Goal: Contribute content: Contribute content

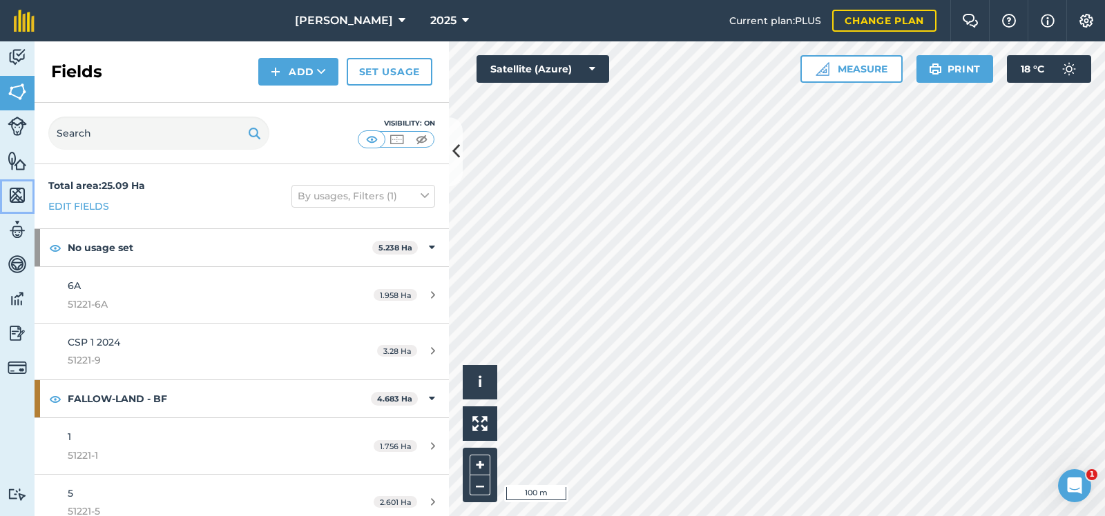
click at [17, 191] on img at bounding box center [17, 195] width 19 height 21
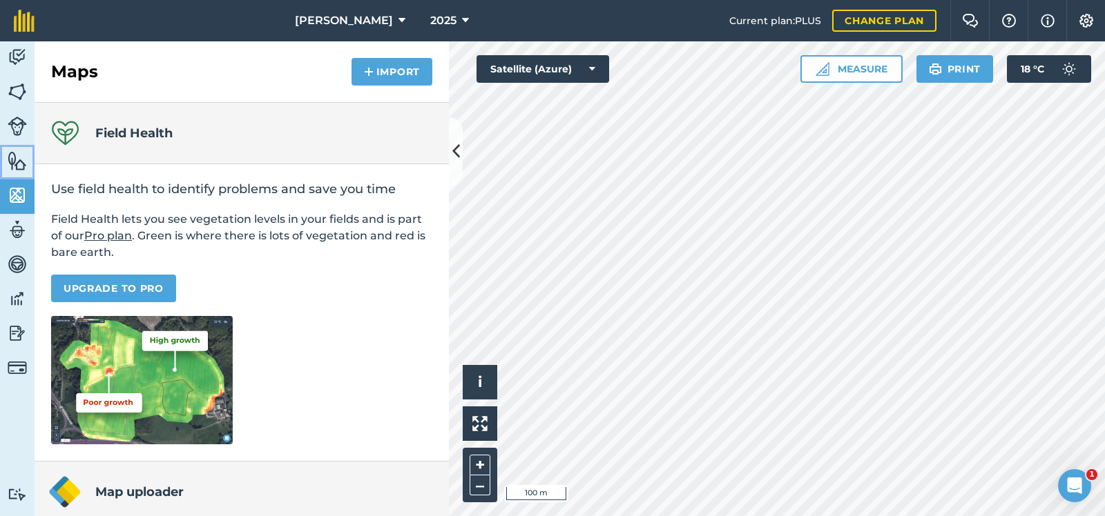
click at [19, 157] on img at bounding box center [17, 161] width 19 height 21
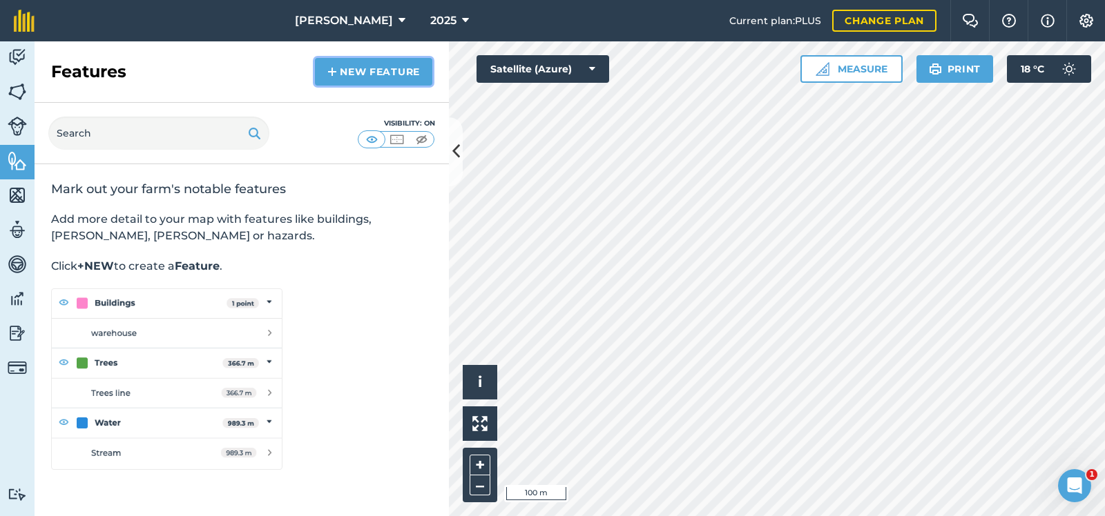
click at [381, 71] on link "New feature" at bounding box center [373, 72] width 117 height 28
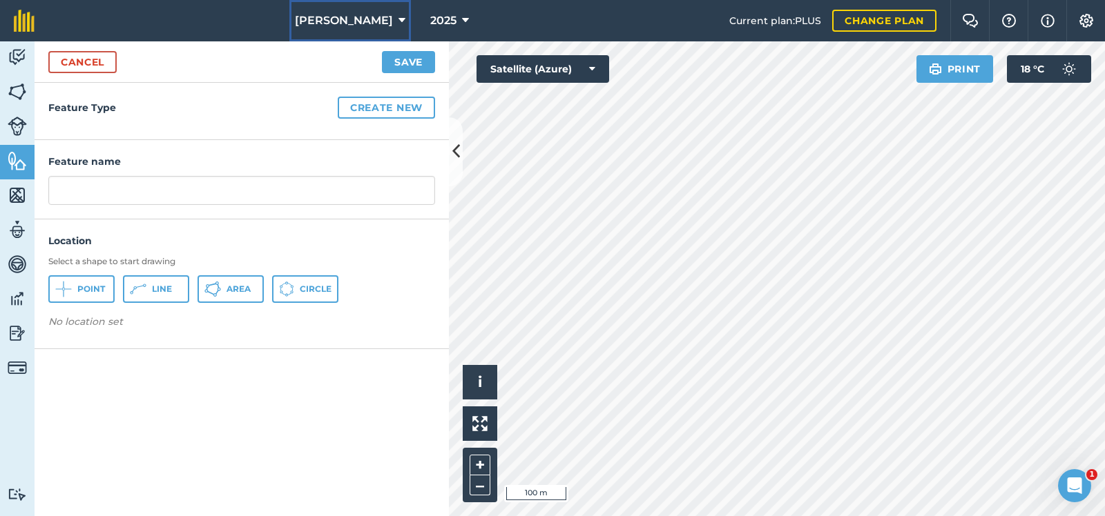
click at [398, 21] on icon at bounding box center [401, 20] width 7 height 17
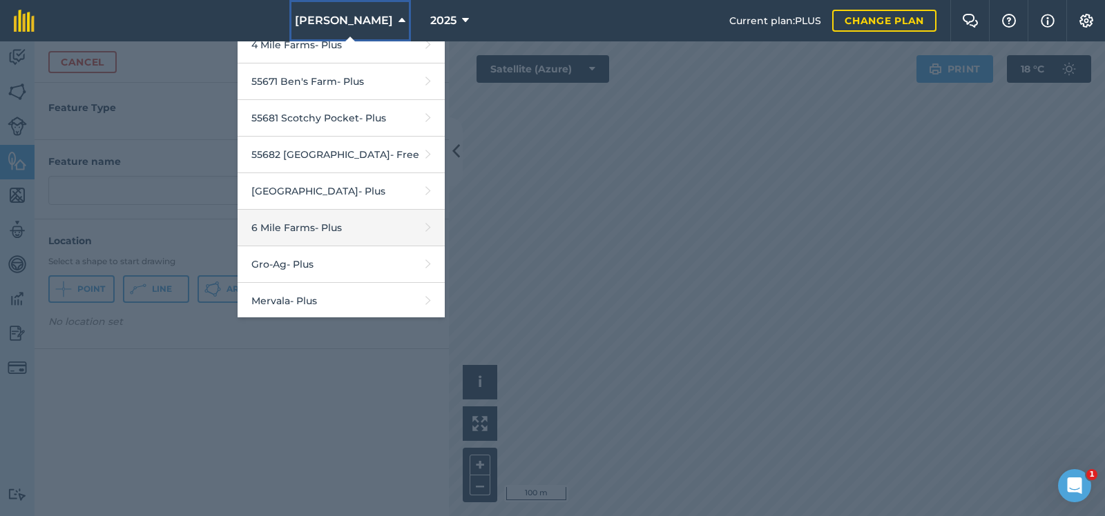
scroll to position [107, 0]
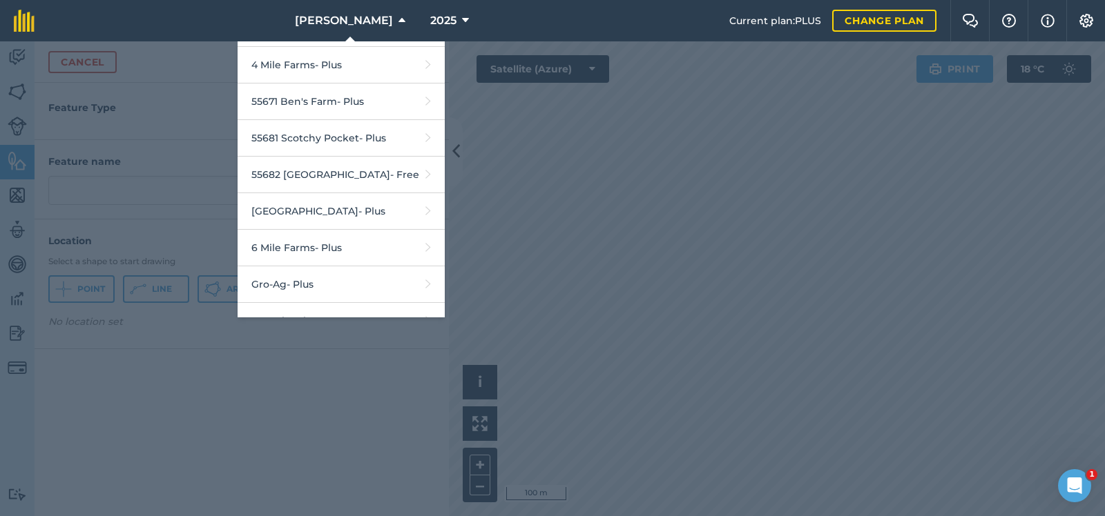
click at [703, 240] on div at bounding box center [552, 278] width 1105 height 475
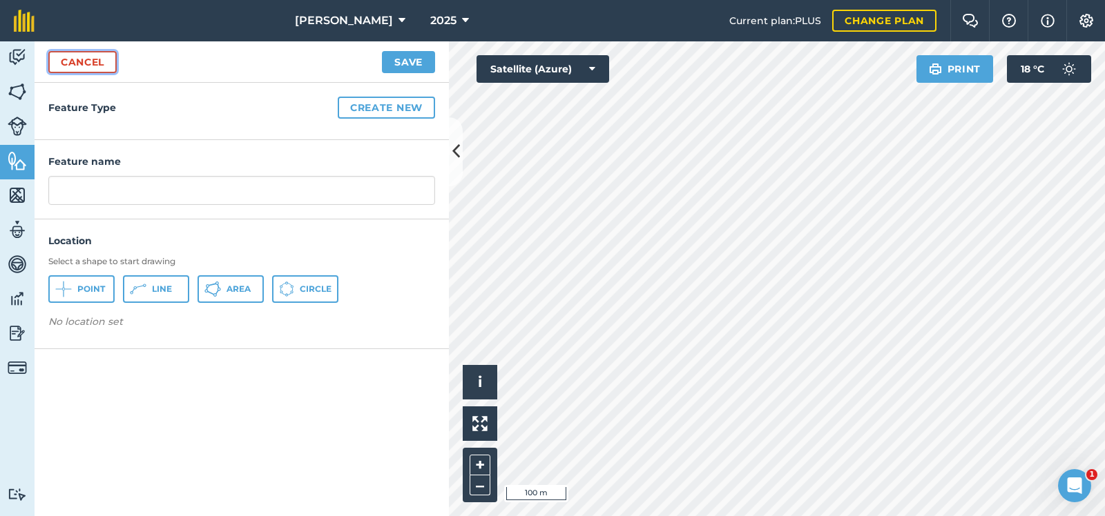
click at [77, 64] on link "Cancel" at bounding box center [82, 62] width 68 height 22
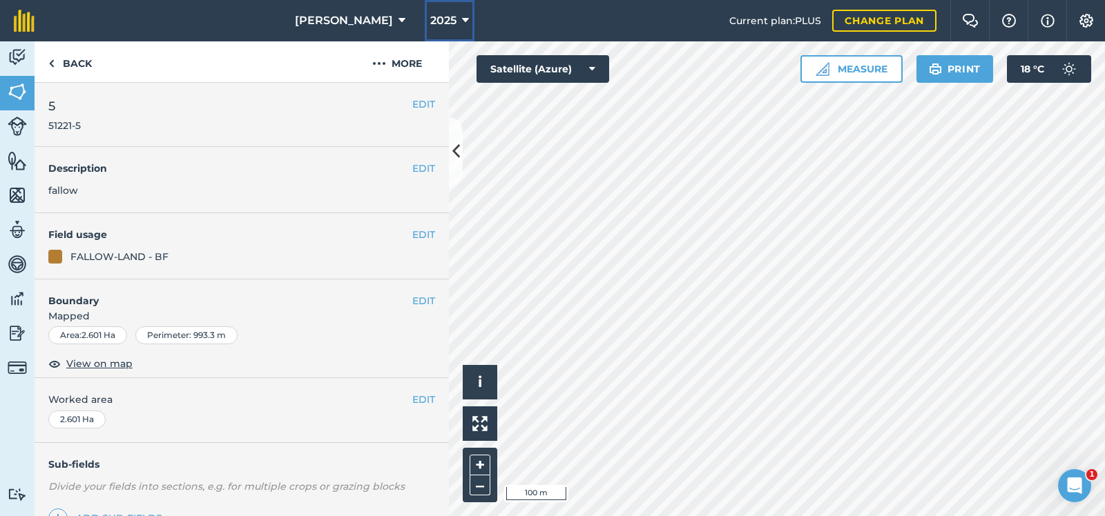
click at [462, 18] on icon at bounding box center [465, 20] width 7 height 17
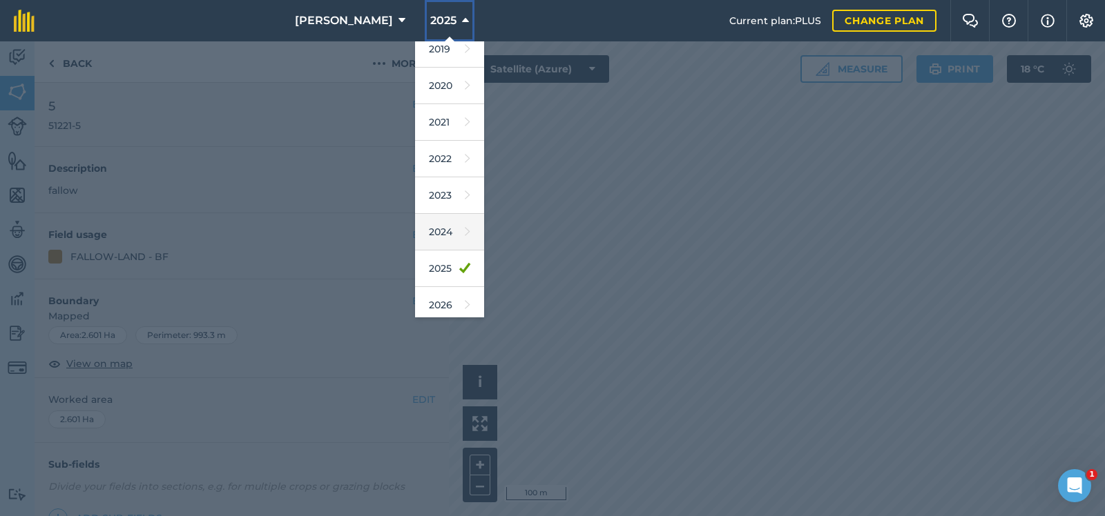
scroll to position [69, 0]
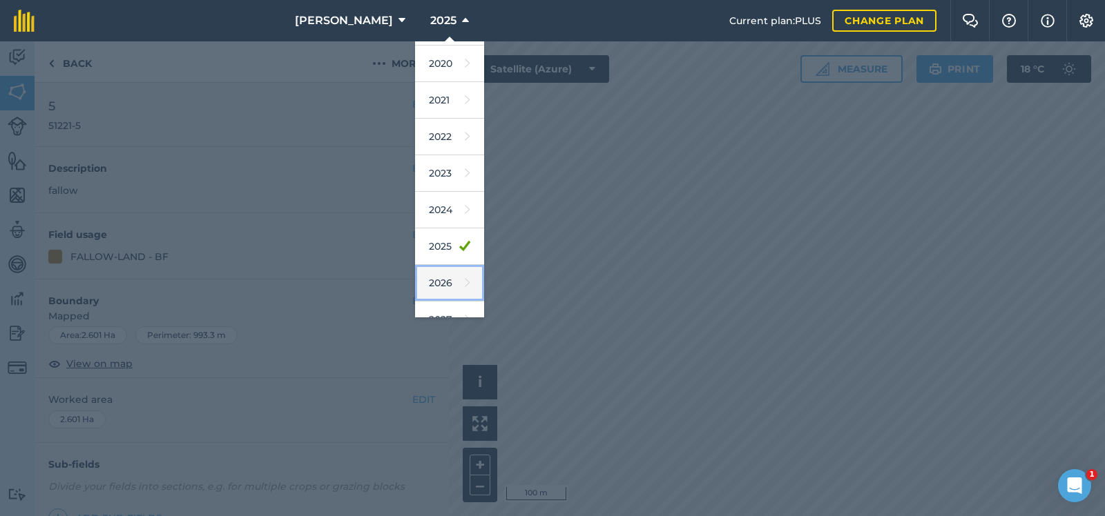
click at [443, 278] on link "2026" at bounding box center [449, 283] width 69 height 37
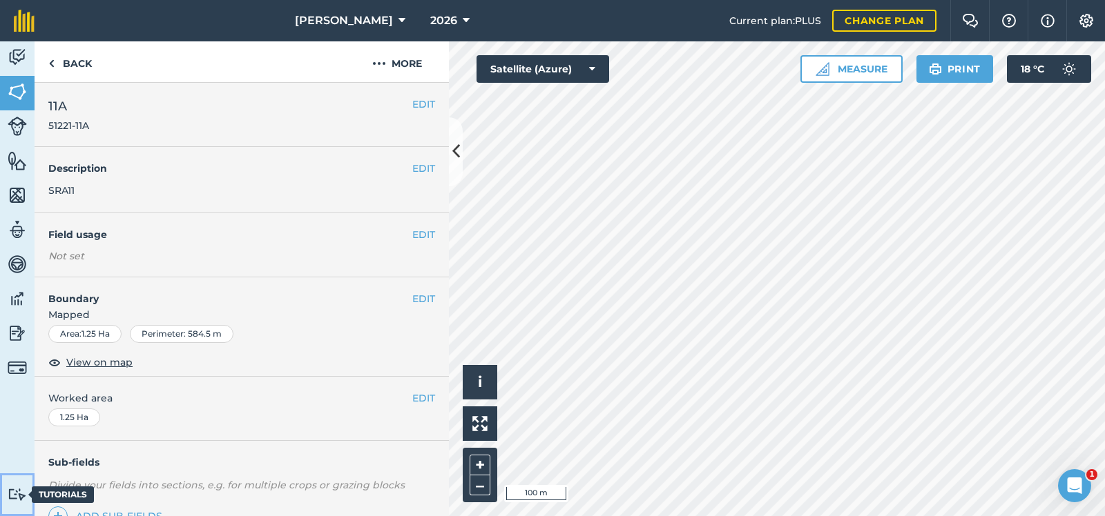
click at [26, 490] on img at bounding box center [17, 494] width 19 height 13
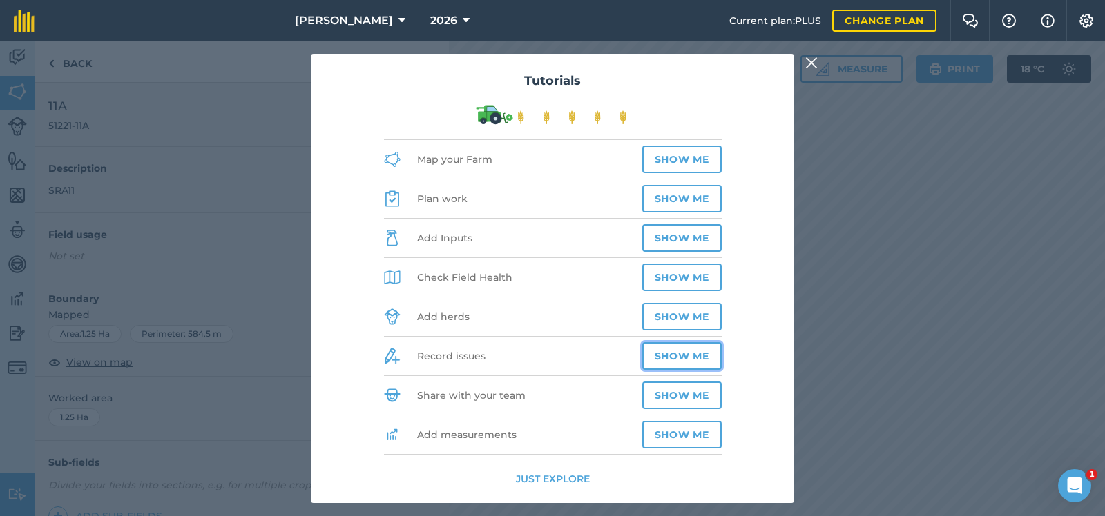
click at [696, 352] on button "Show me" at bounding box center [681, 356] width 79 height 28
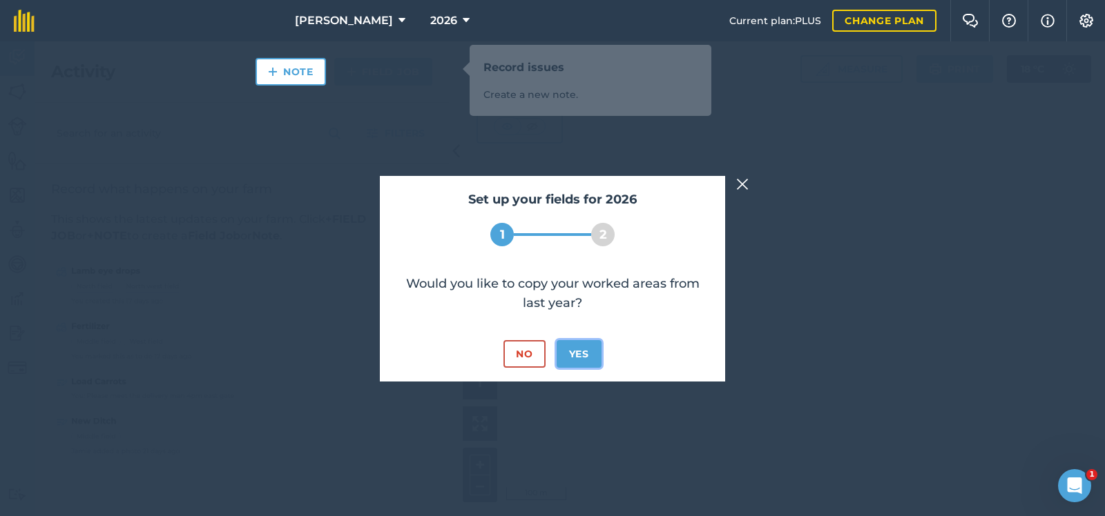
click at [579, 349] on button "Yes" at bounding box center [578, 354] width 45 height 28
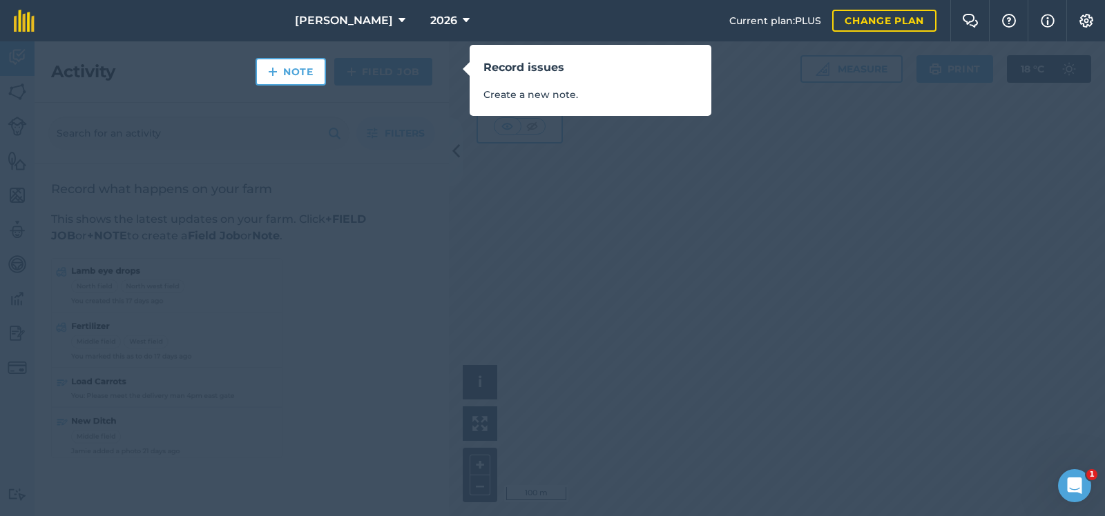
click at [724, 338] on div "Record issues Create a new note." at bounding box center [552, 258] width 1105 height 516
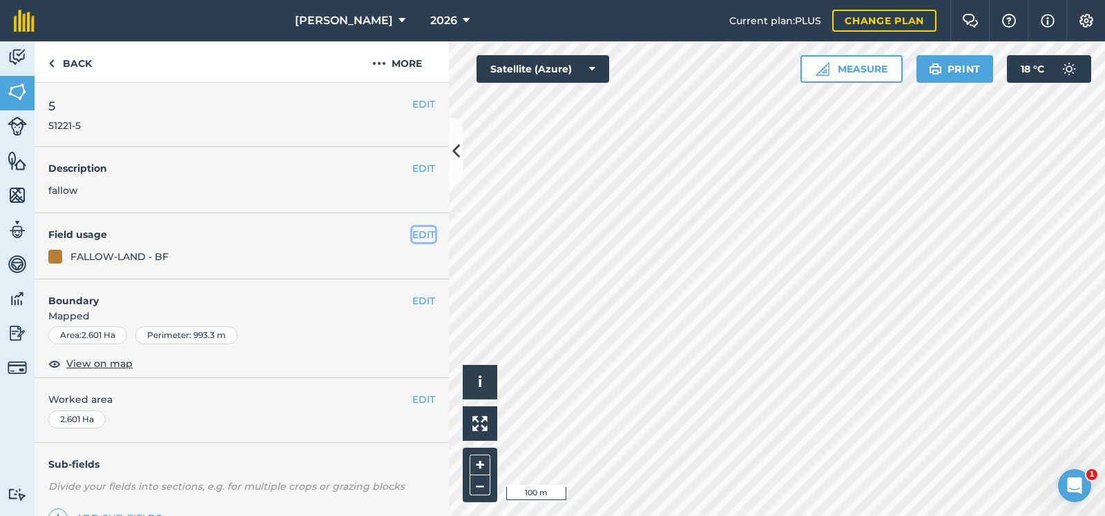
click at [423, 230] on button "EDIT" at bounding box center [423, 234] width 23 height 15
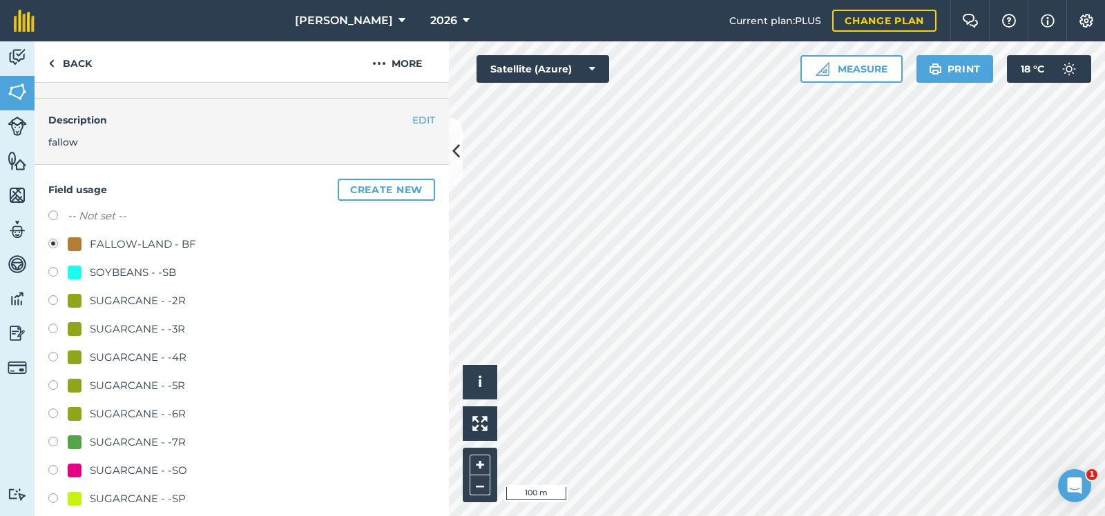
scroll to position [138, 0]
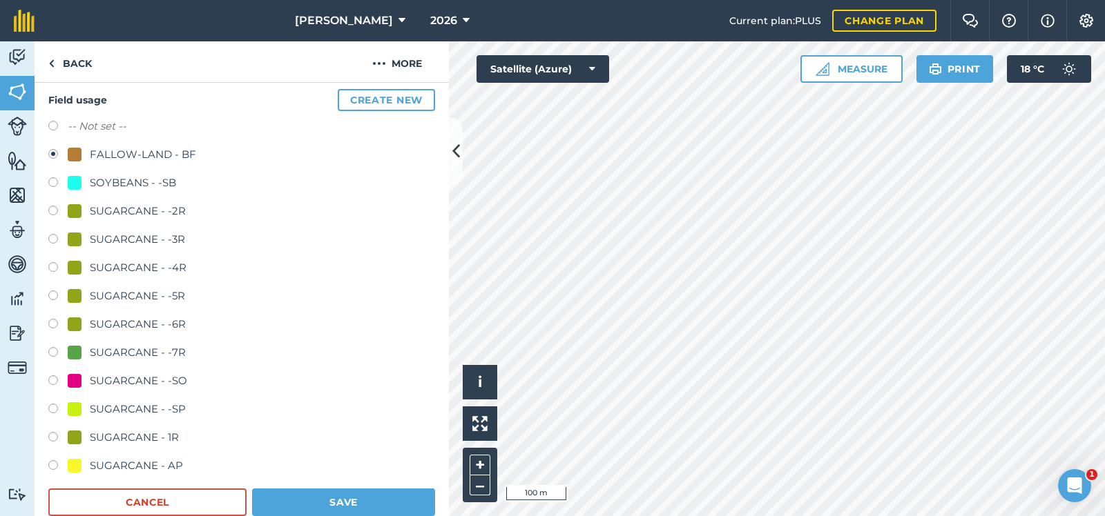
click at [53, 407] on label at bounding box center [57, 411] width 19 height 14
radio input "true"
radio input "false"
click at [338, 501] on button "Save" at bounding box center [343, 503] width 183 height 28
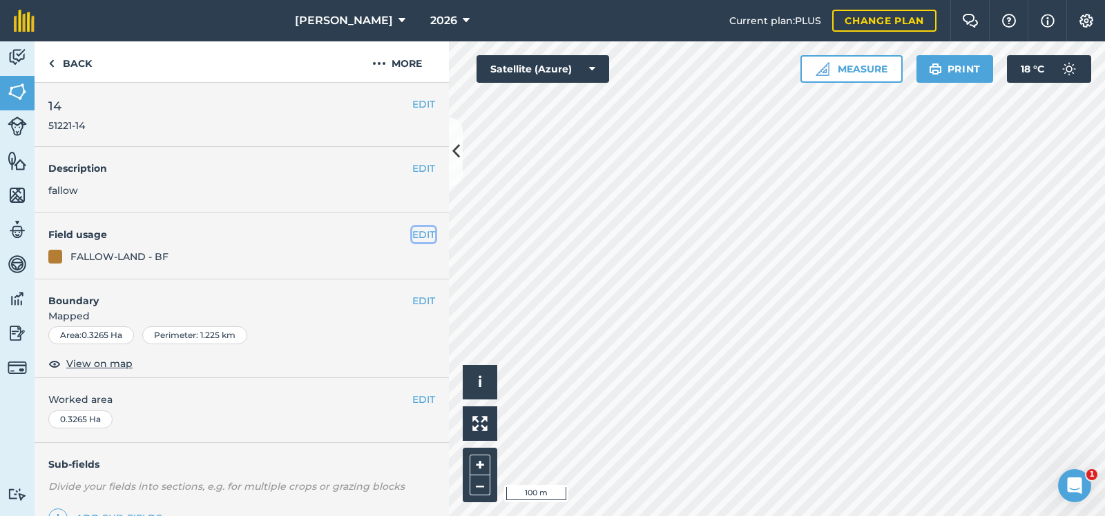
click at [418, 231] on button "EDIT" at bounding box center [423, 234] width 23 height 15
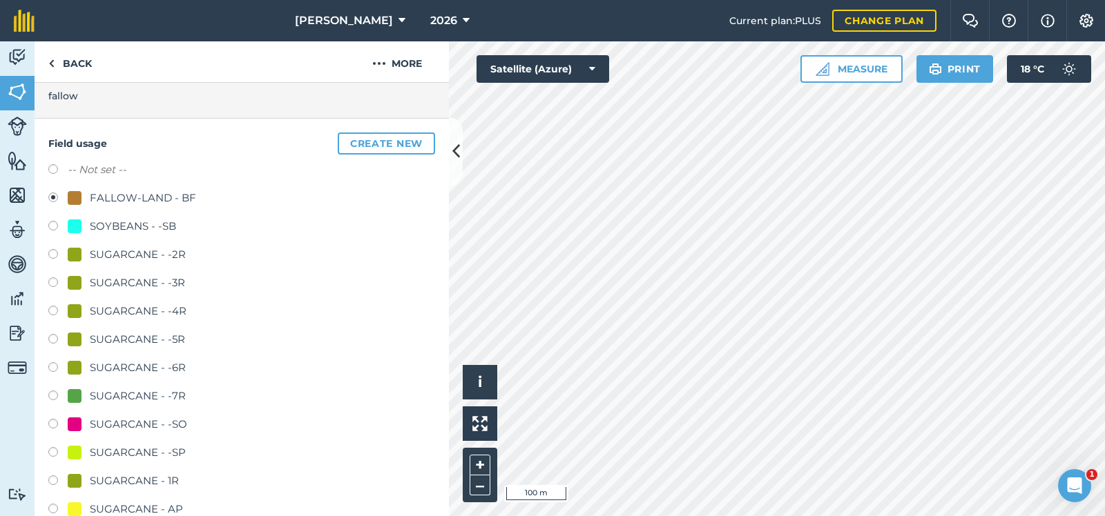
scroll to position [207, 0]
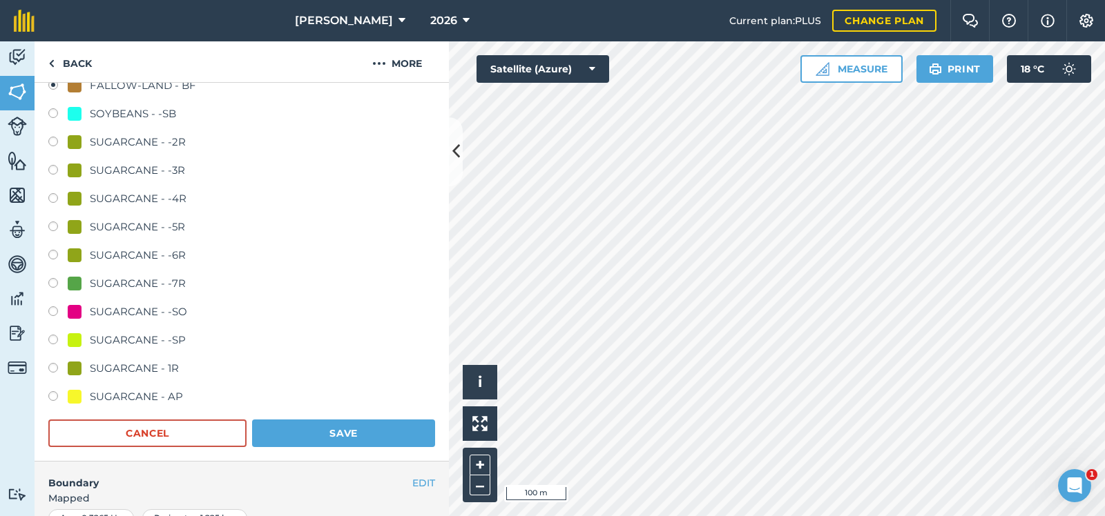
click at [51, 340] on label at bounding box center [57, 342] width 19 height 14
radio input "true"
radio input "false"
click at [380, 428] on button "Save" at bounding box center [343, 434] width 183 height 28
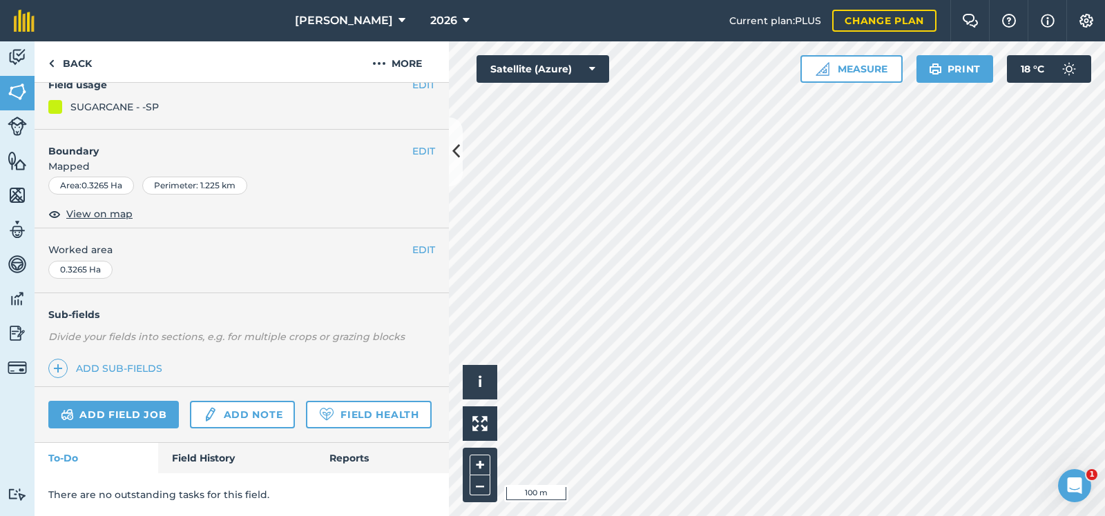
scroll to position [148, 0]
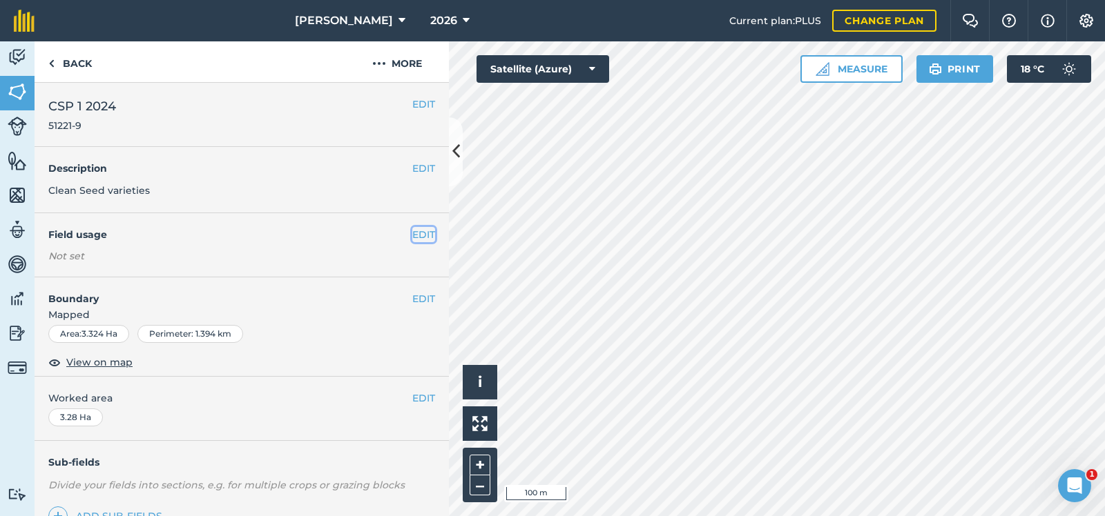
click at [421, 231] on button "EDIT" at bounding box center [423, 234] width 23 height 15
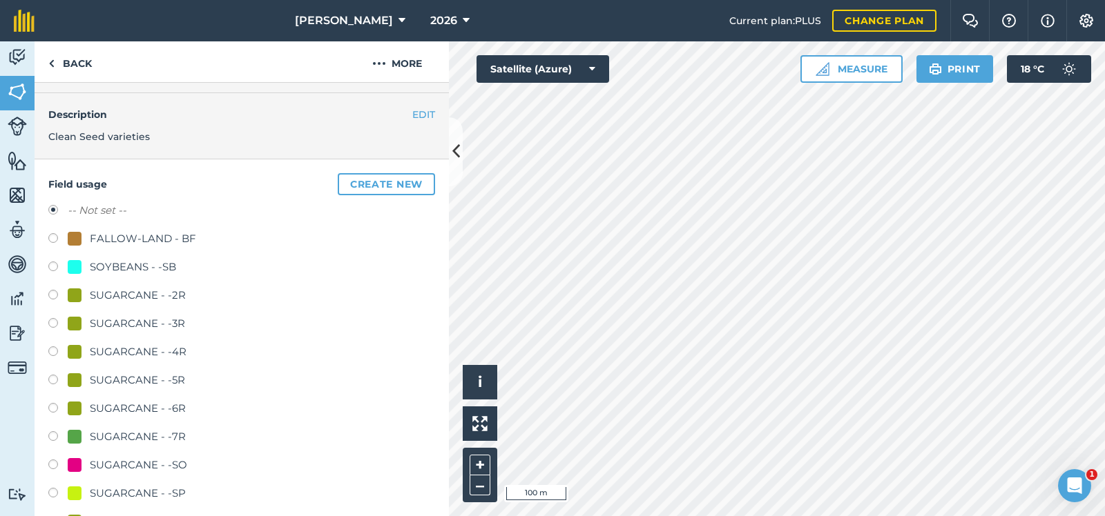
scroll to position [138, 0]
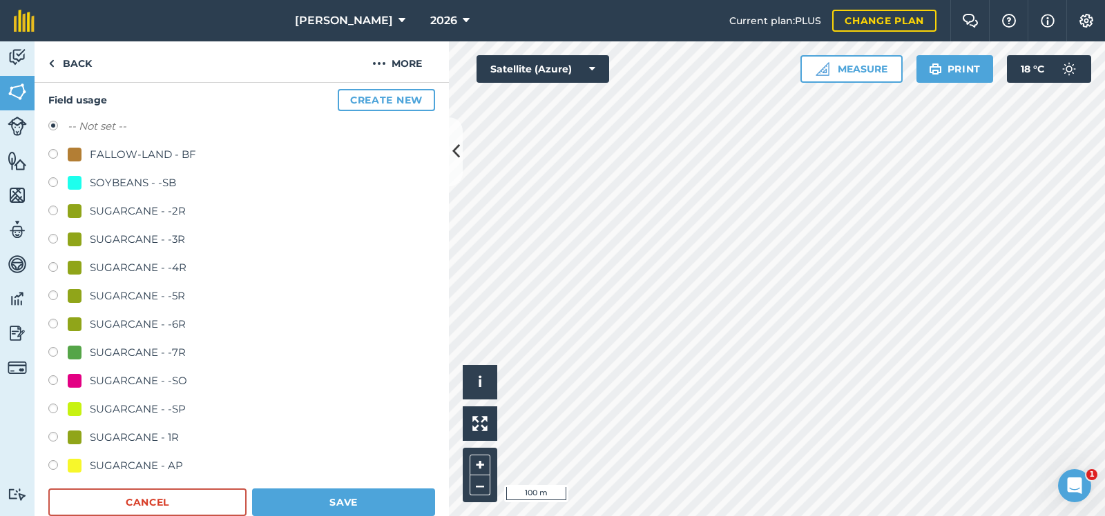
click at [52, 434] on label at bounding box center [57, 439] width 19 height 14
radio input "true"
radio input "false"
click at [323, 496] on button "Save" at bounding box center [343, 503] width 183 height 28
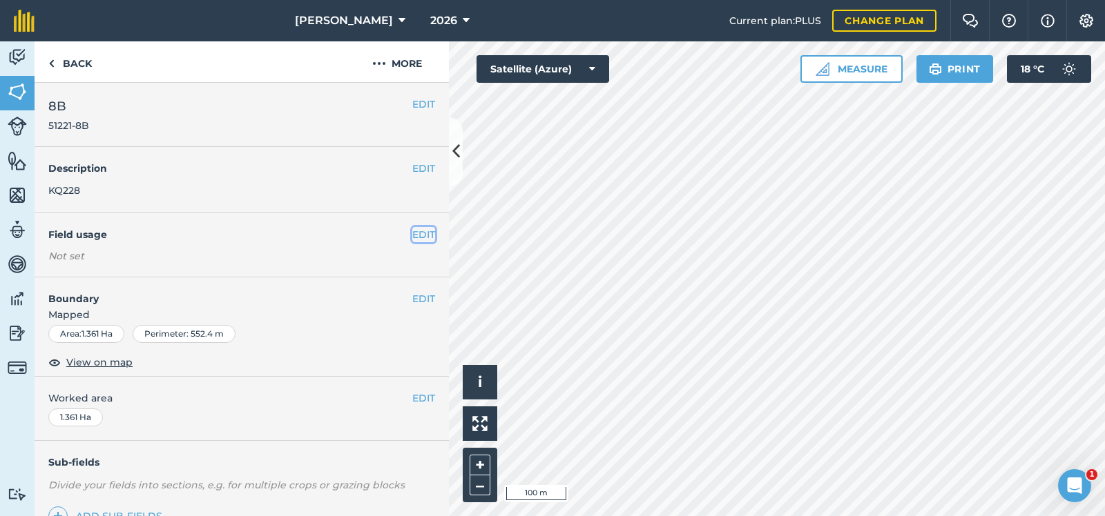
click at [424, 232] on button "EDIT" at bounding box center [423, 234] width 23 height 15
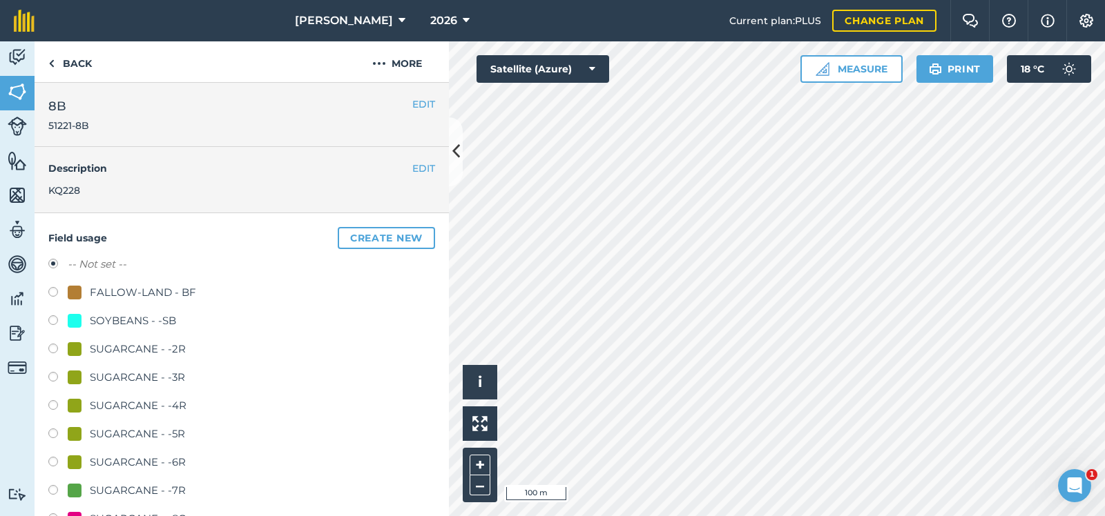
click at [50, 292] on label at bounding box center [57, 294] width 19 height 14
radio input "true"
radio input "false"
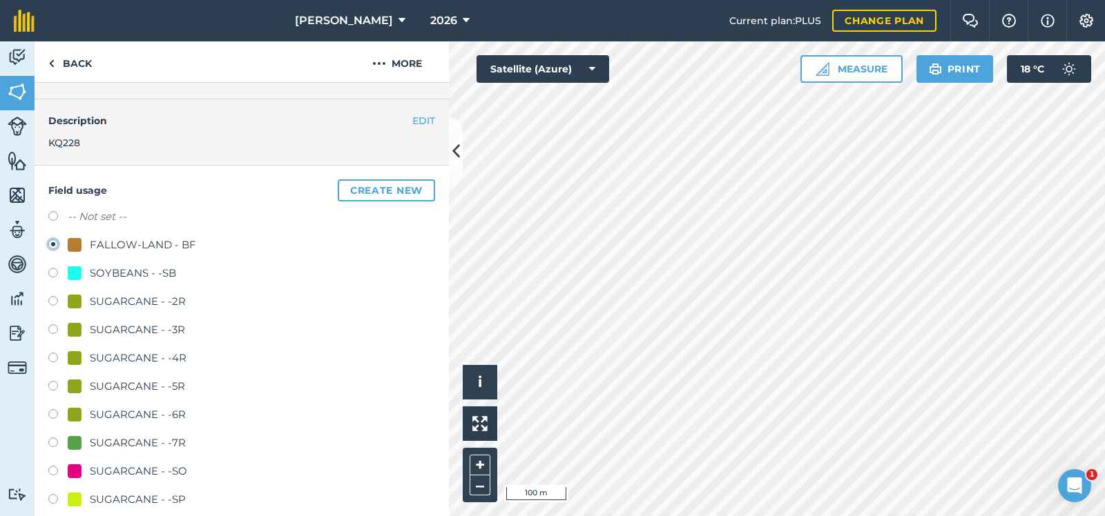
scroll to position [138, 0]
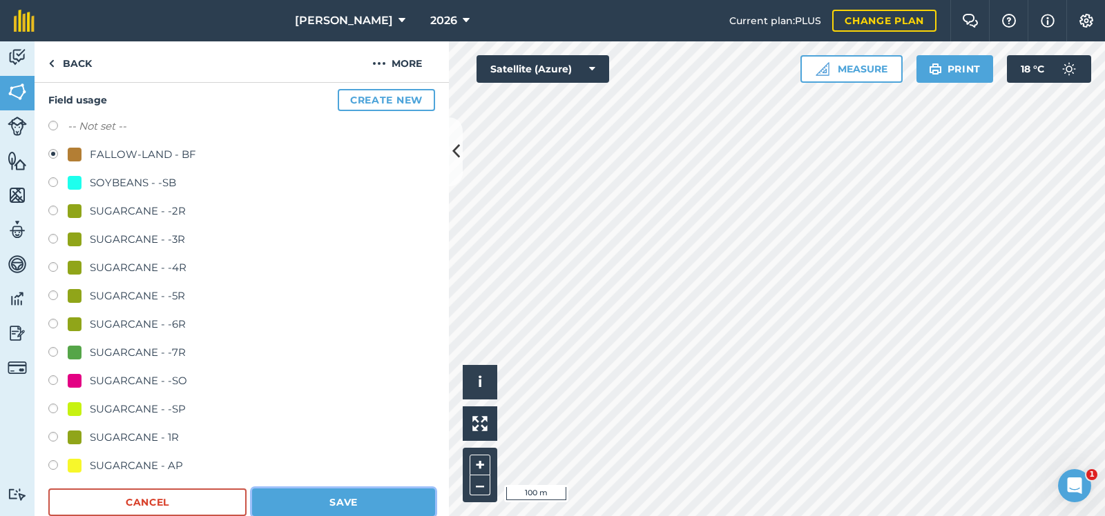
click at [313, 501] on button "Save" at bounding box center [343, 503] width 183 height 28
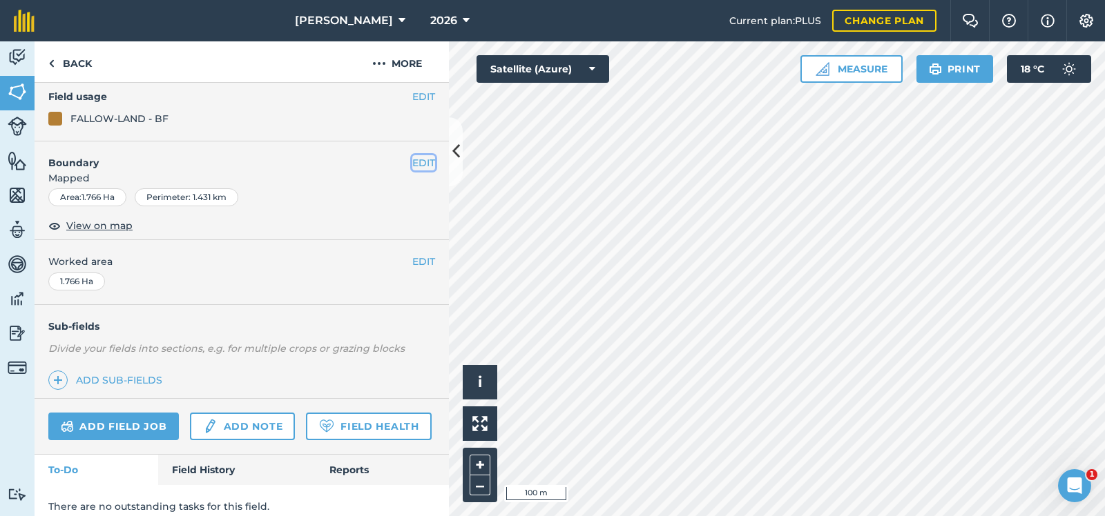
click at [425, 157] on button "EDIT" at bounding box center [423, 162] width 23 height 15
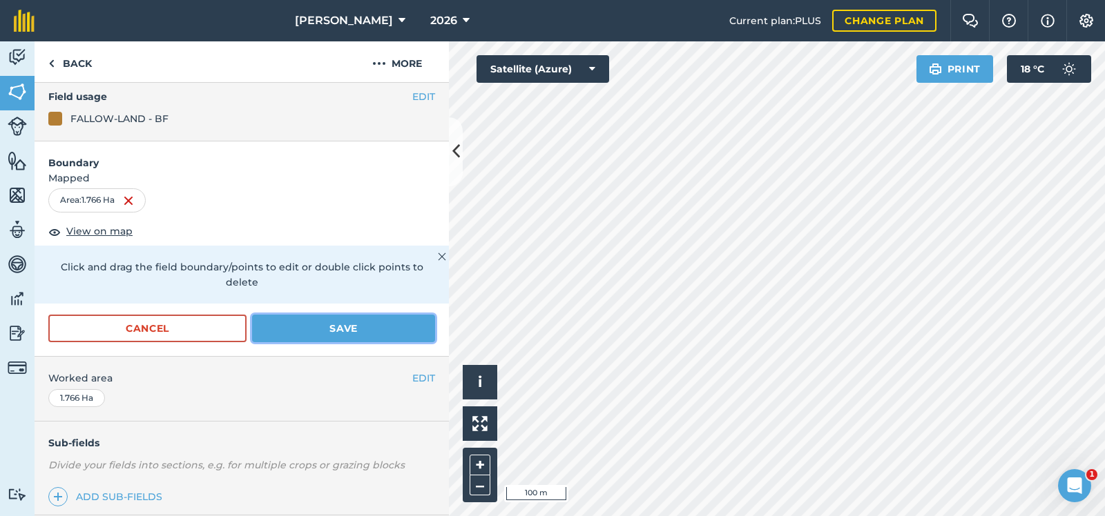
click at [362, 315] on button "Save" at bounding box center [343, 329] width 183 height 28
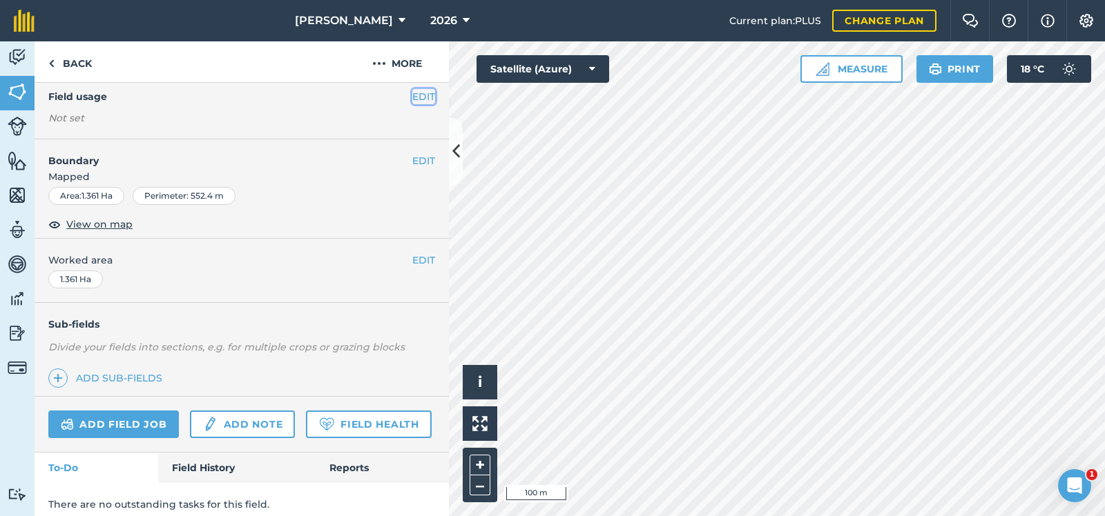
click at [423, 93] on button "EDIT" at bounding box center [423, 96] width 23 height 15
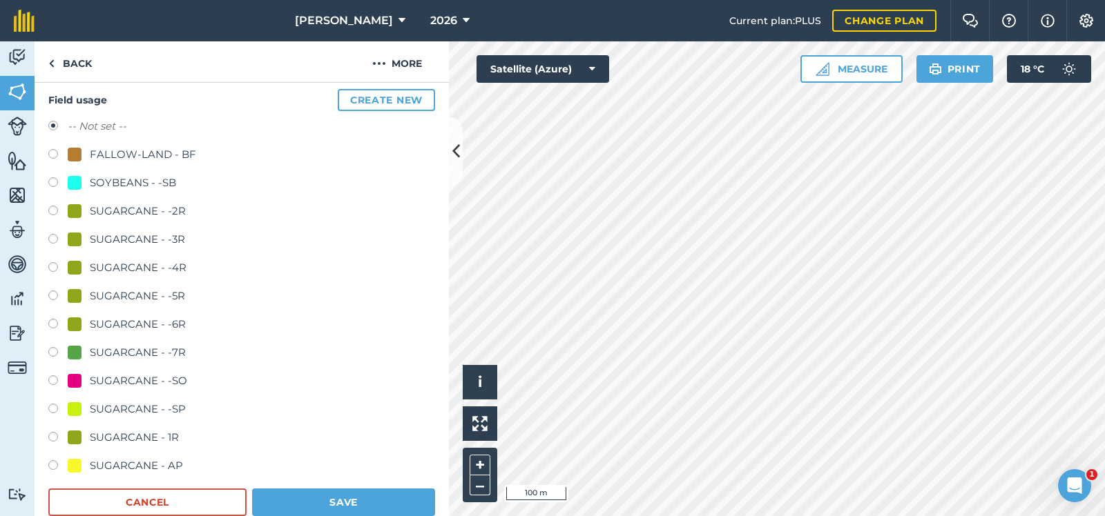
click at [50, 153] on label at bounding box center [57, 156] width 19 height 14
radio input "true"
radio input "false"
click at [307, 498] on button "Save" at bounding box center [343, 503] width 183 height 28
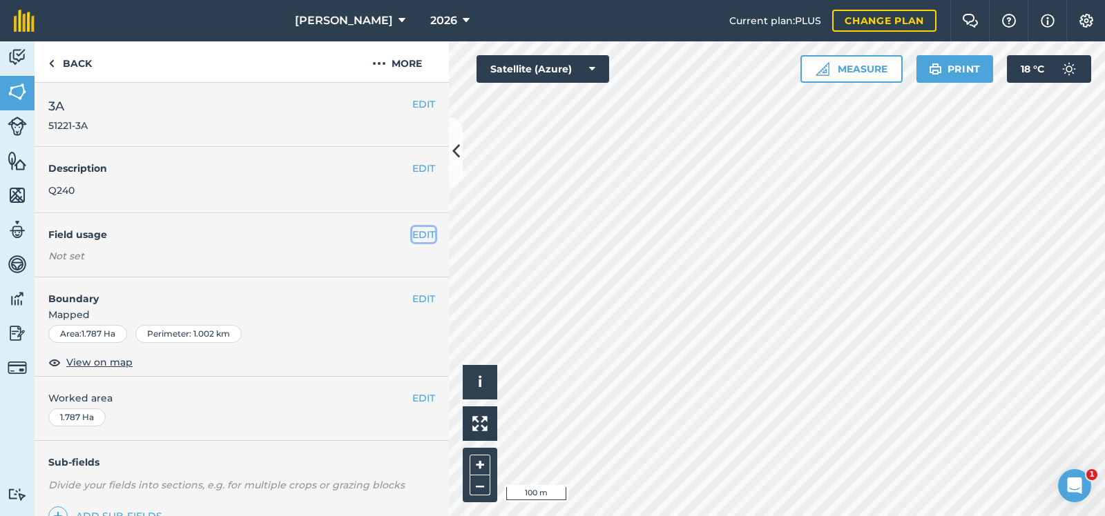
click at [421, 233] on button "EDIT" at bounding box center [423, 234] width 23 height 15
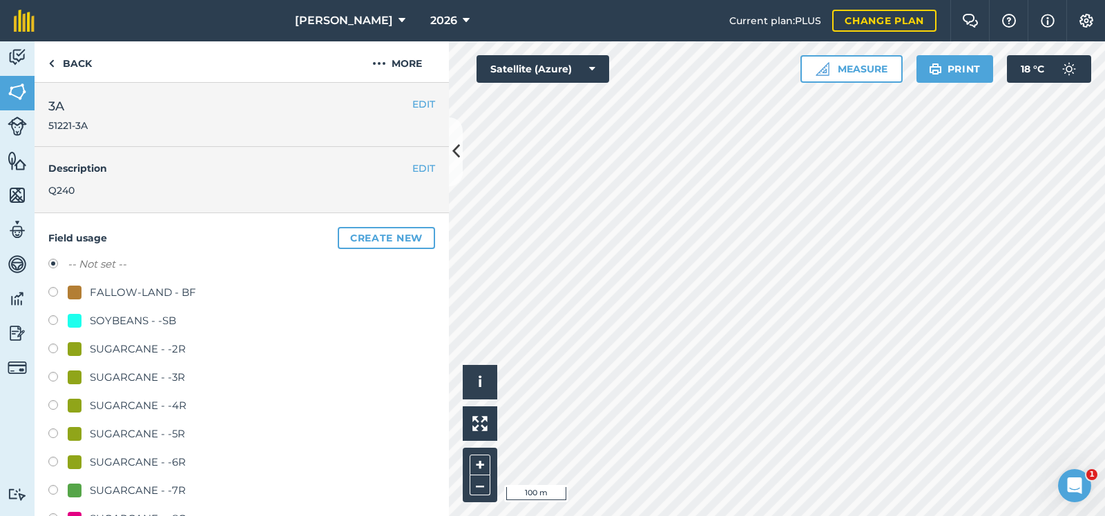
click at [50, 289] on label at bounding box center [57, 294] width 19 height 14
radio input "true"
radio input "false"
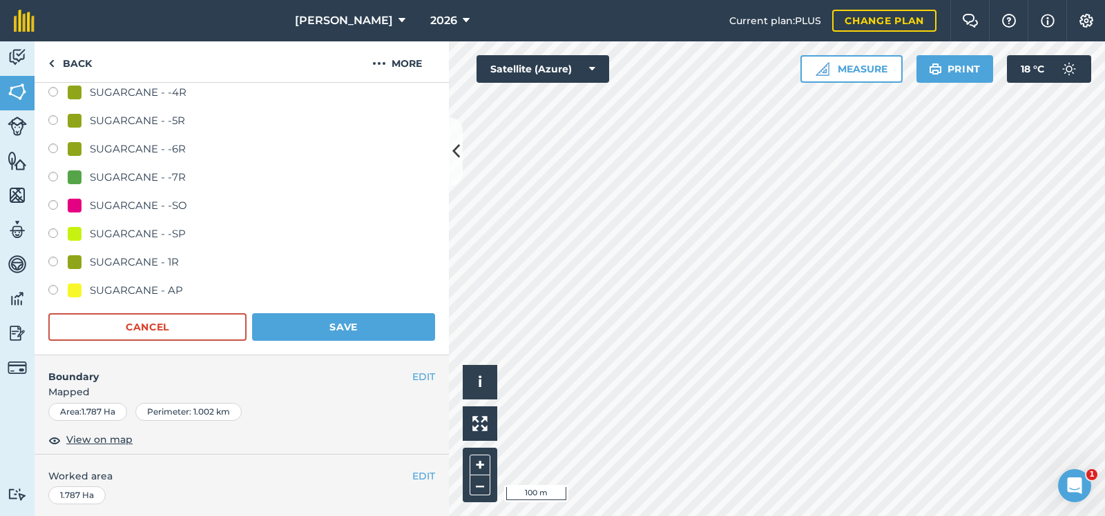
scroll to position [345, 0]
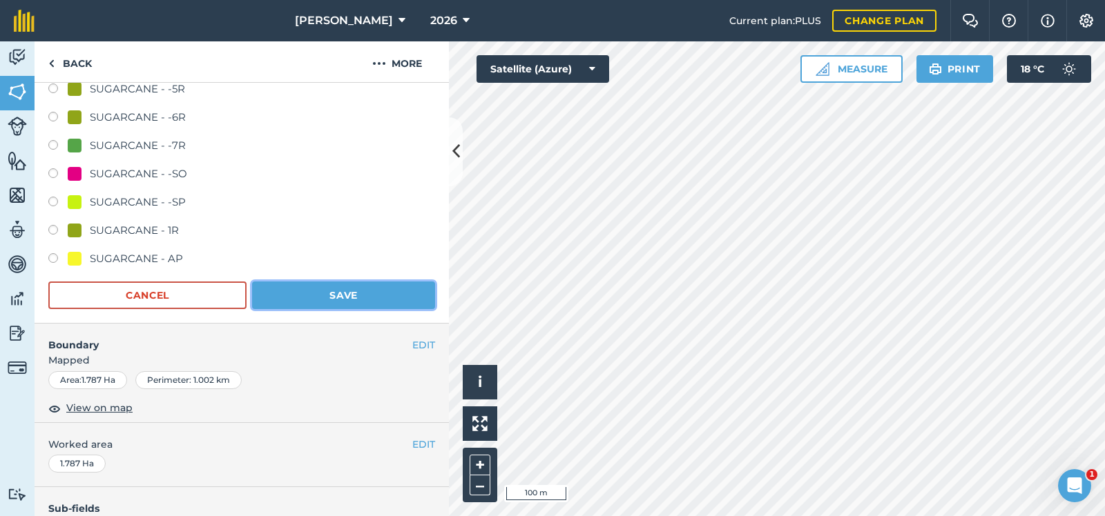
click at [385, 291] on button "Save" at bounding box center [343, 296] width 183 height 28
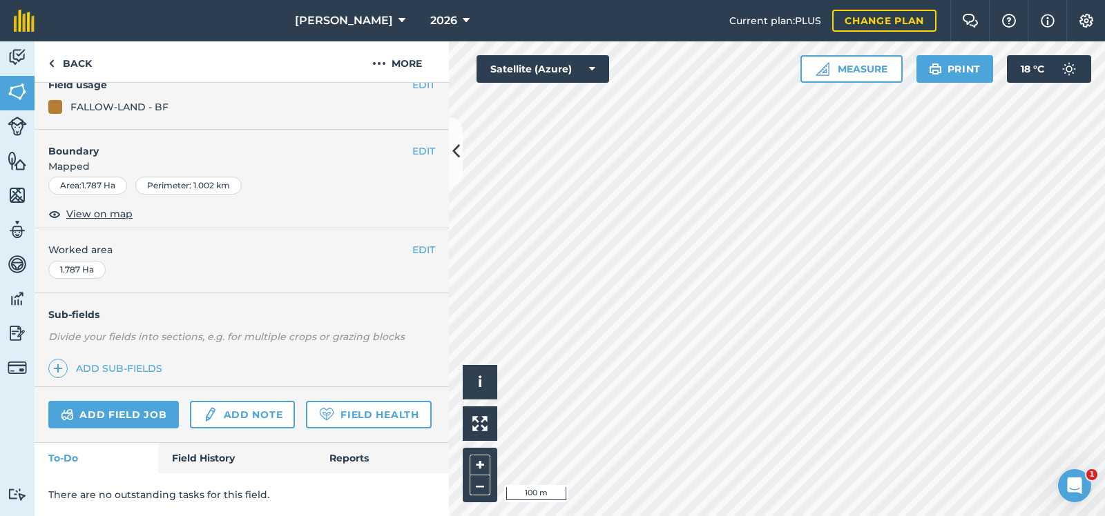
scroll to position [148, 0]
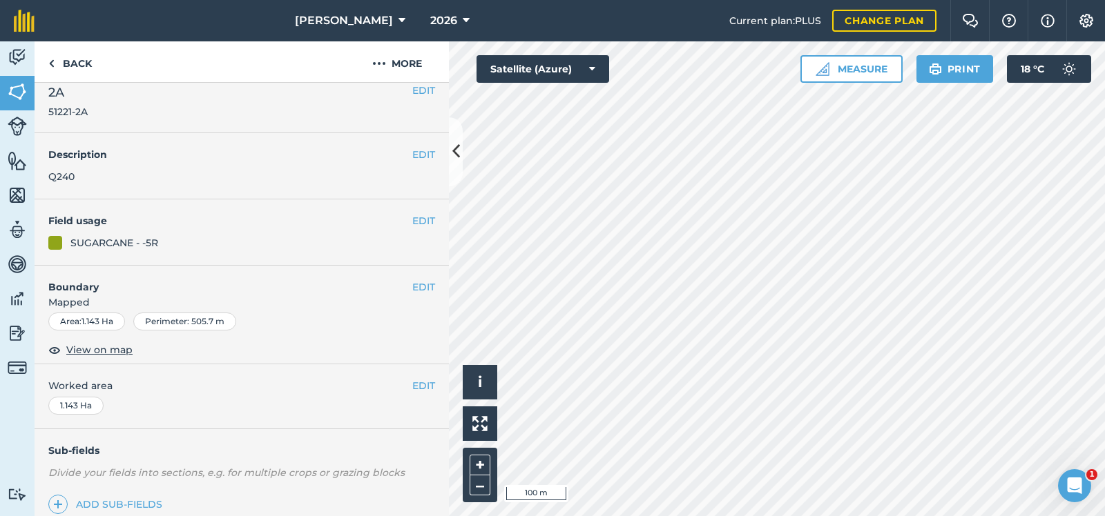
scroll to position [10, 0]
click at [425, 221] on button "EDIT" at bounding box center [423, 224] width 23 height 15
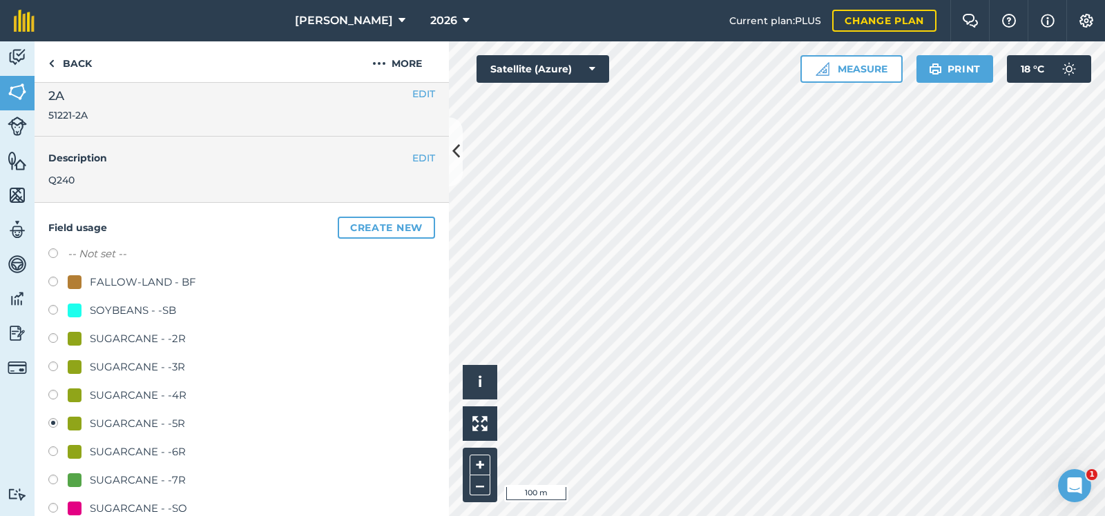
click at [52, 280] on label at bounding box center [57, 284] width 19 height 14
radio input "true"
radio input "false"
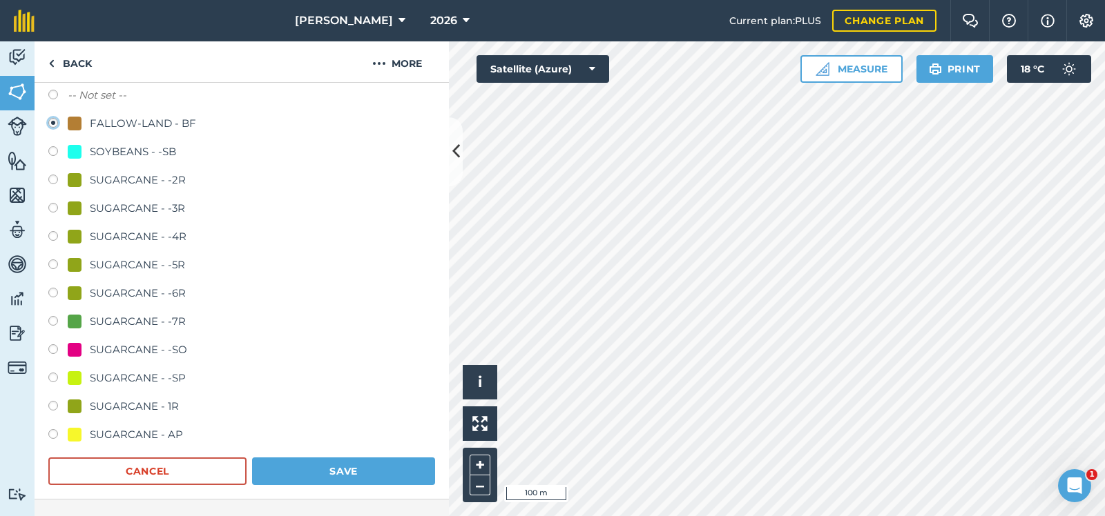
scroll to position [287, 0]
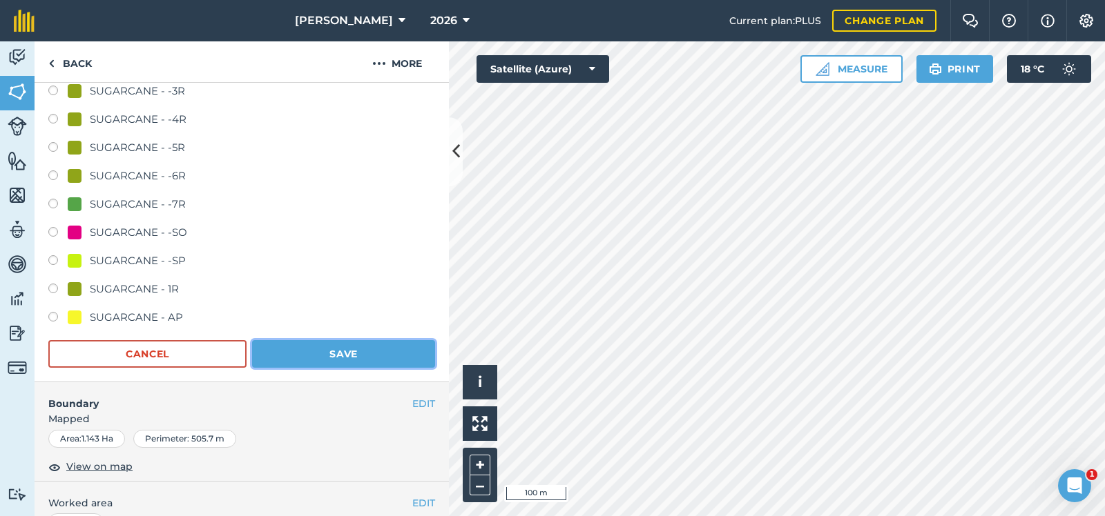
click at [368, 350] on button "Save" at bounding box center [343, 354] width 183 height 28
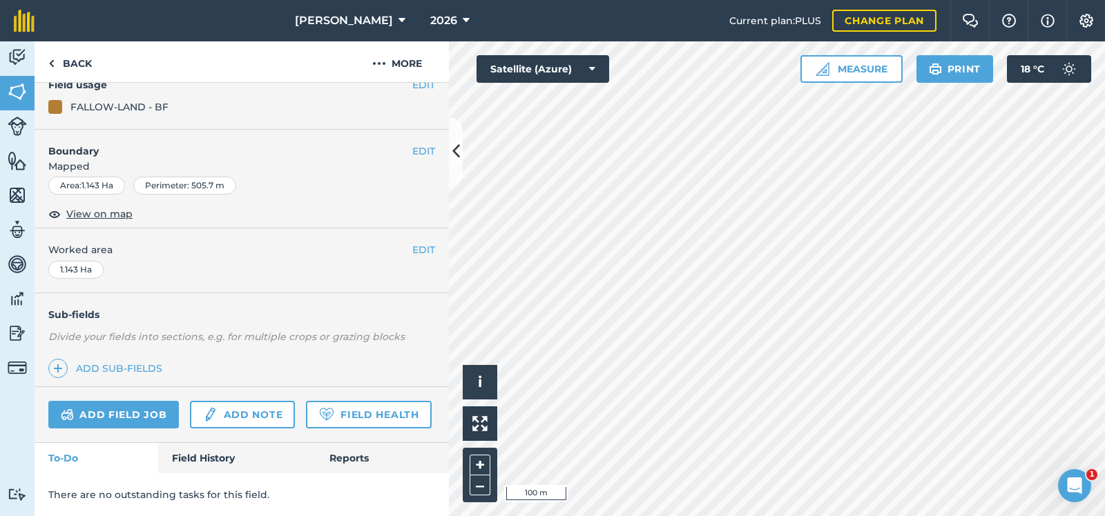
scroll to position [148, 0]
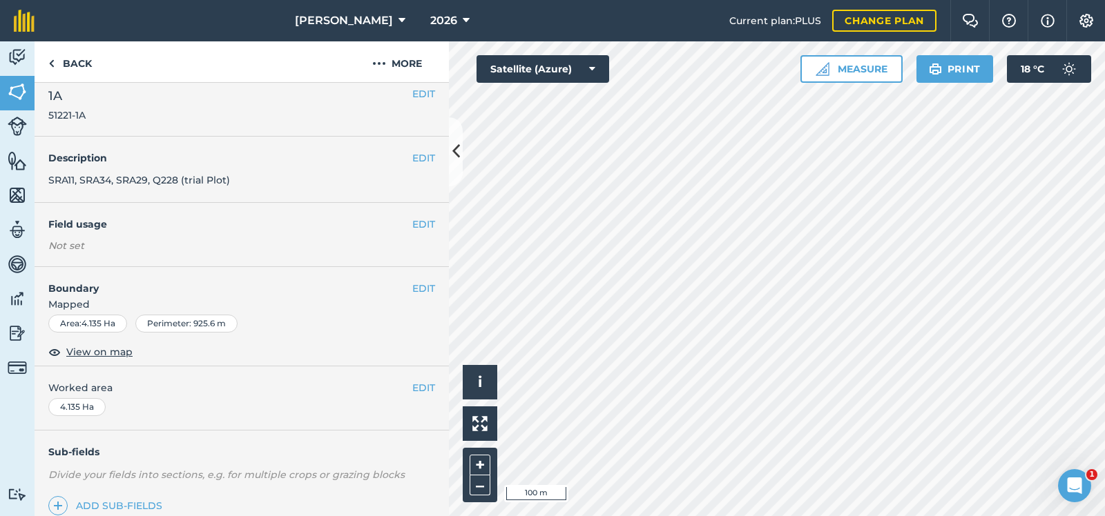
scroll to position [9, 0]
click at [425, 224] on button "EDIT" at bounding box center [423, 225] width 23 height 15
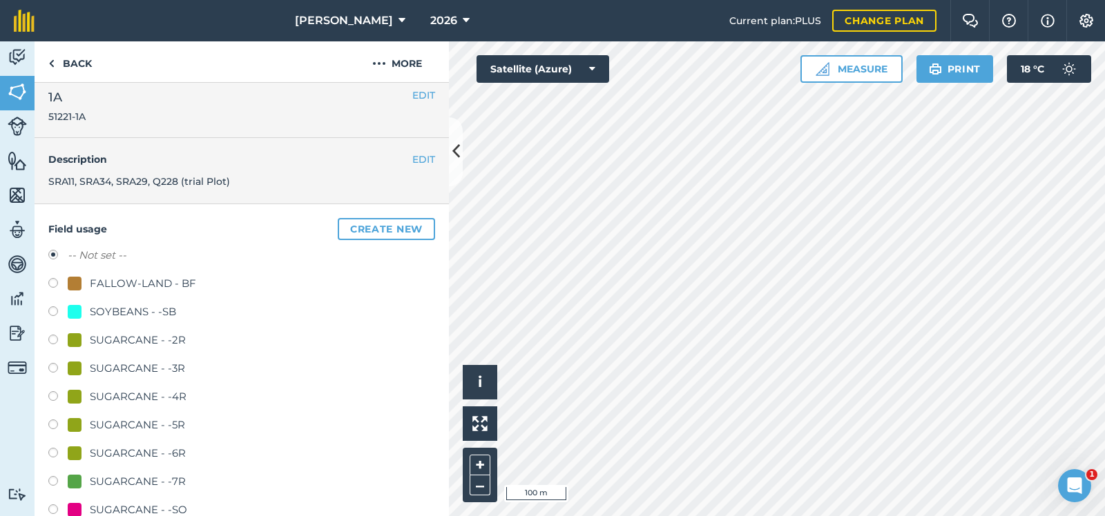
click at [51, 337] on label at bounding box center [57, 342] width 19 height 14
radio input "true"
radio input "false"
click at [184, 182] on span "SRA11, SRA34, SRA29, Q228 (trial Plot)" at bounding box center [139, 181] width 182 height 12
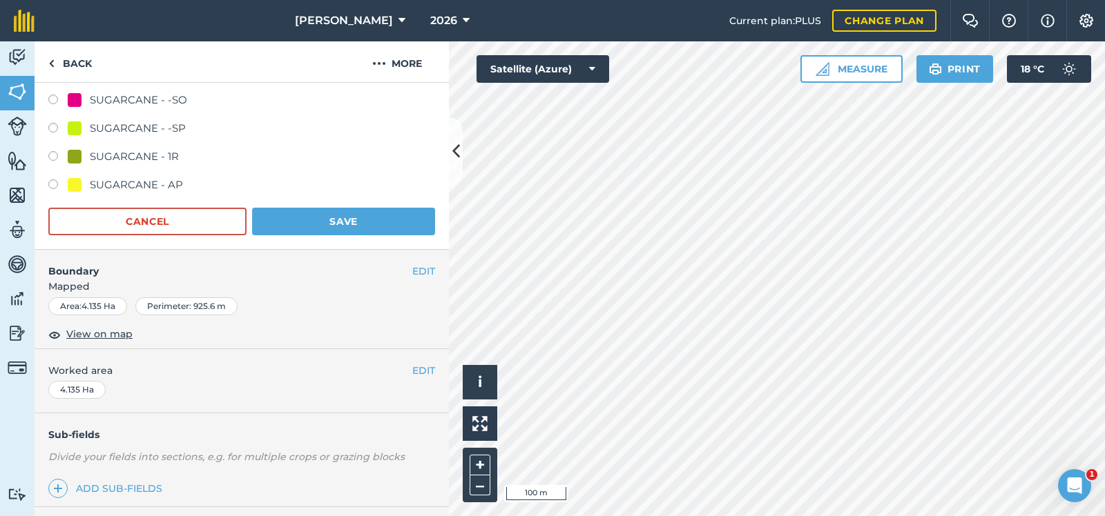
scroll to position [212, 0]
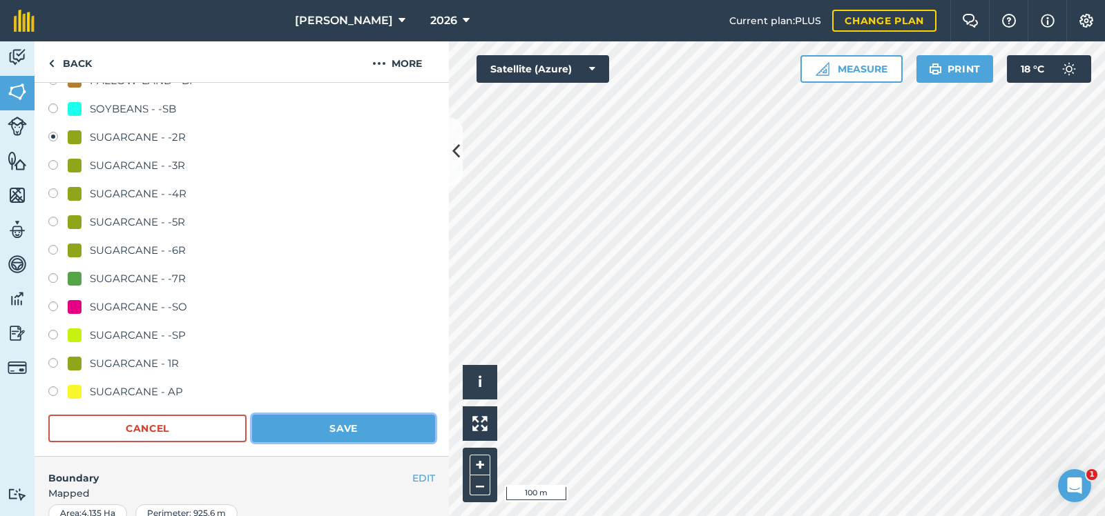
click at [323, 420] on button "Save" at bounding box center [343, 429] width 183 height 28
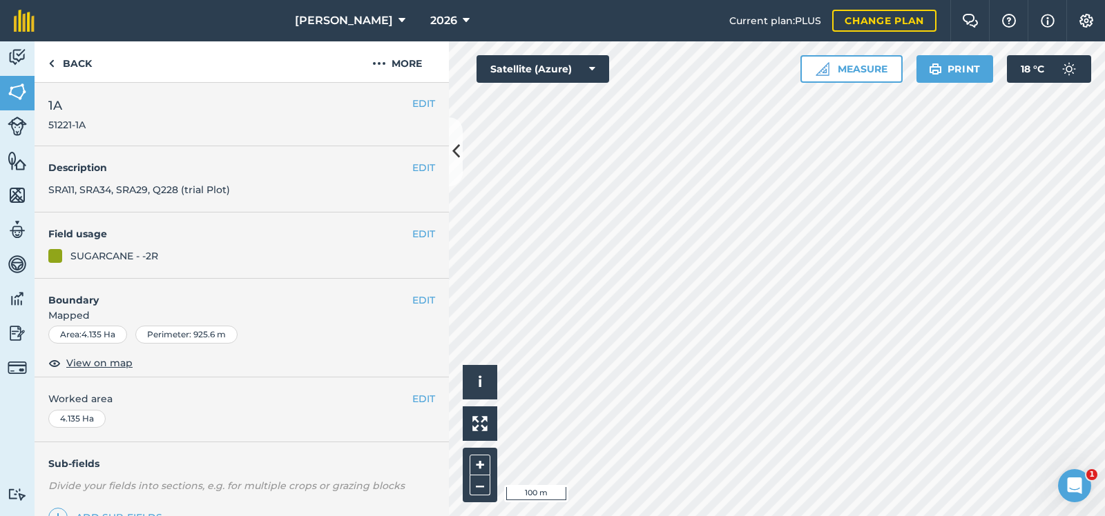
scroll to position [0, 0]
click at [424, 164] on button "EDIT" at bounding box center [423, 168] width 23 height 15
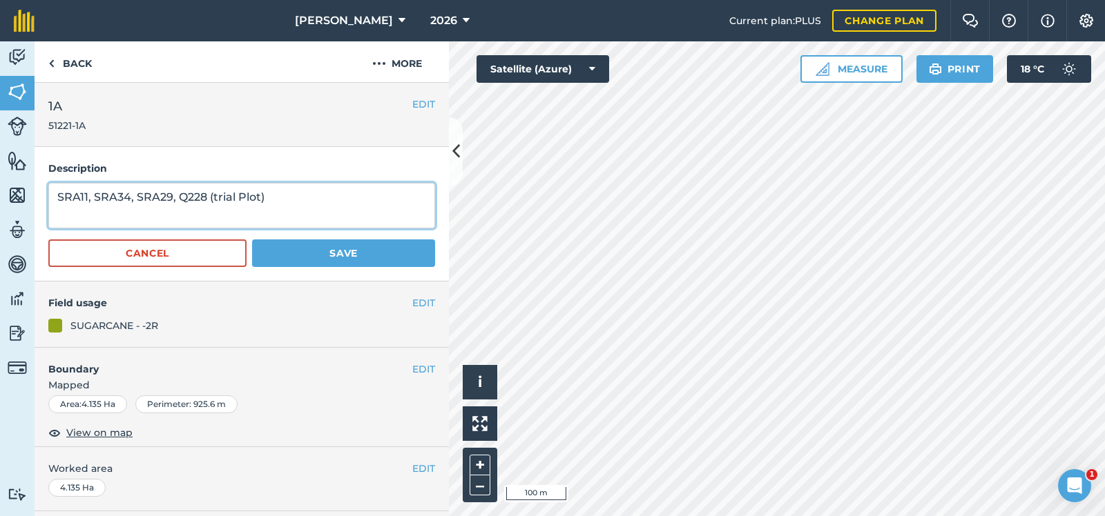
click at [213, 198] on textarea "SRA11, SRA34, SRA29, Q228 (trial Plot)" at bounding box center [241, 206] width 387 height 46
type textarea "SRA11, SRA34, SRA29, Q228 (Ex Seed trial Plot)"
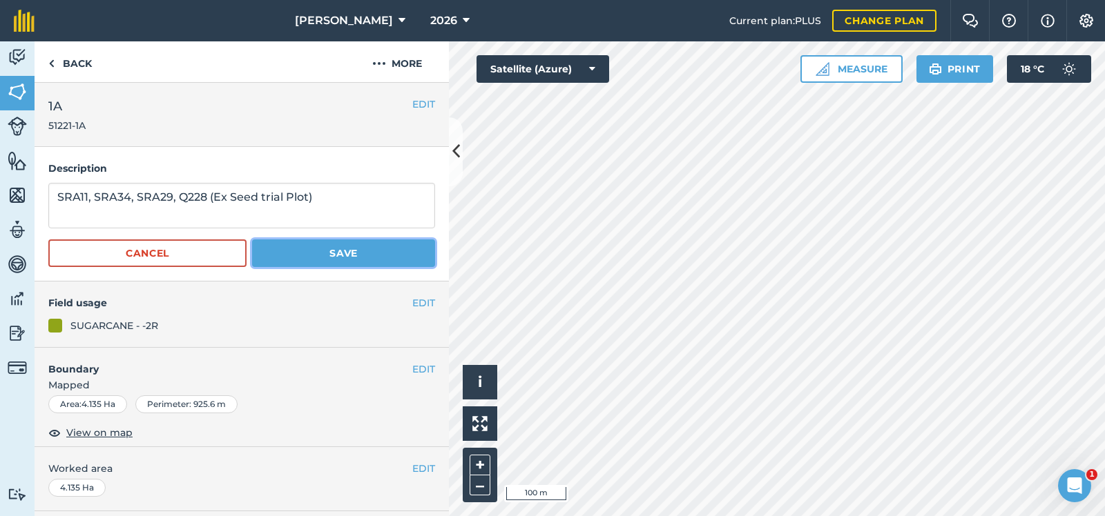
click at [306, 246] on button "Save" at bounding box center [343, 254] width 183 height 28
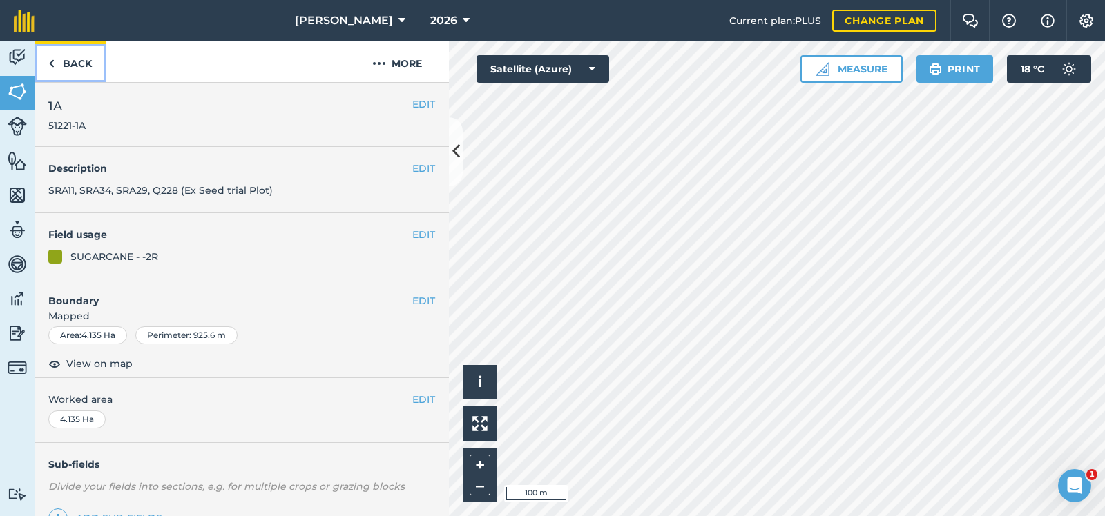
click at [75, 60] on link "Back" at bounding box center [70, 61] width 71 height 41
click at [14, 162] on img at bounding box center [17, 161] width 19 height 21
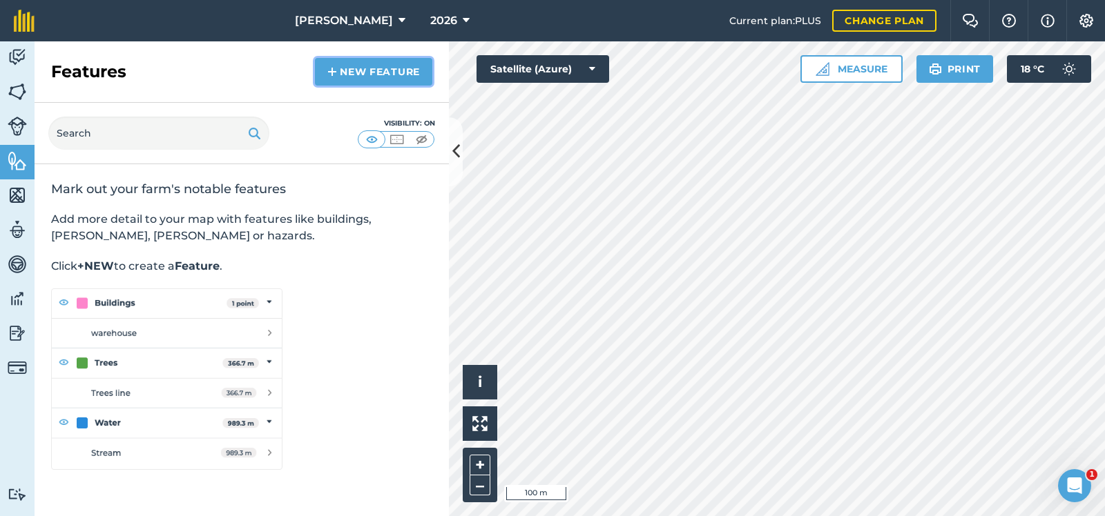
click at [378, 66] on link "New feature" at bounding box center [373, 72] width 117 height 28
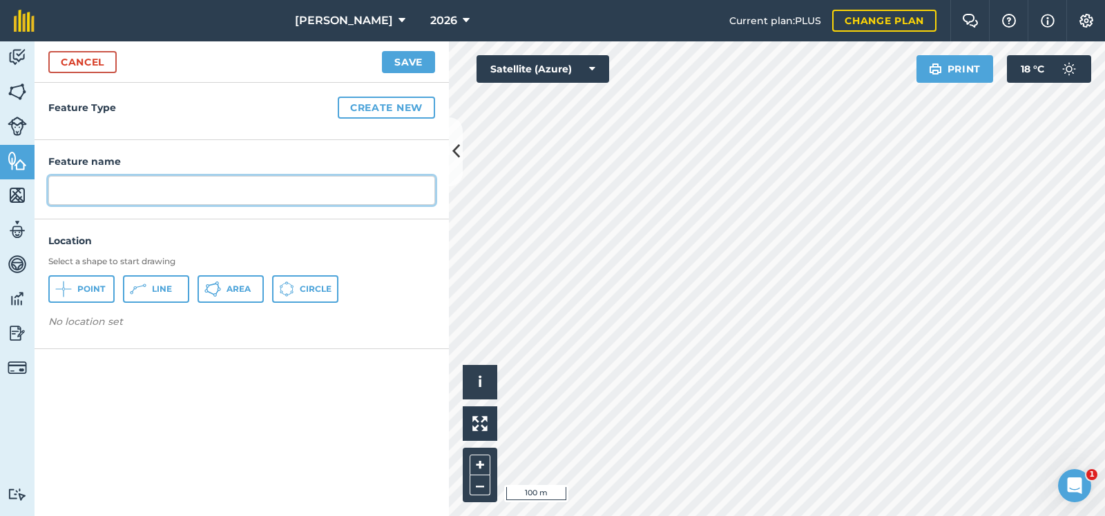
click at [95, 193] on input "text" at bounding box center [241, 190] width 387 height 29
type input "Hydrant"
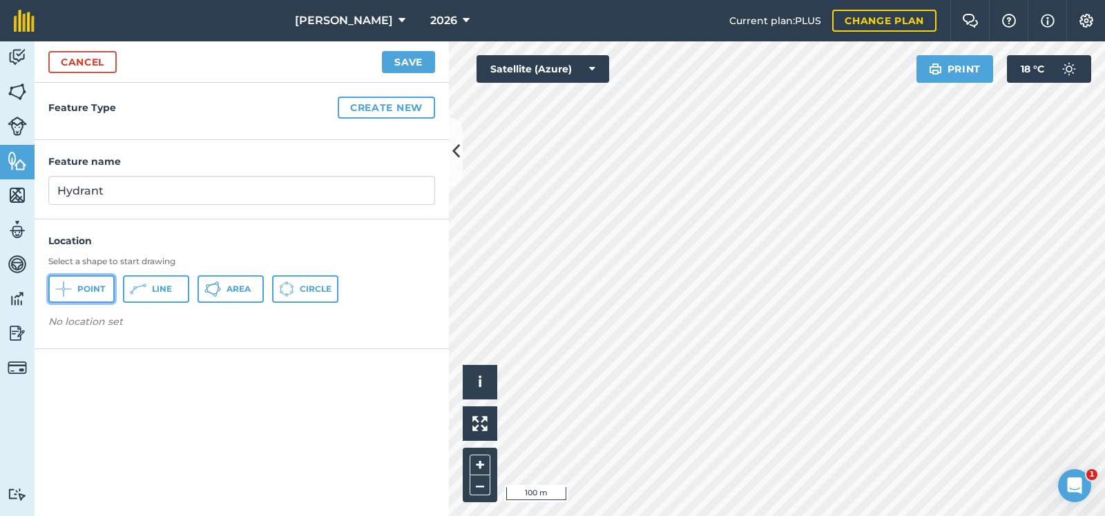
click at [80, 282] on button "Point" at bounding box center [81, 289] width 66 height 28
click at [406, 58] on button "Save" at bounding box center [408, 62] width 53 height 22
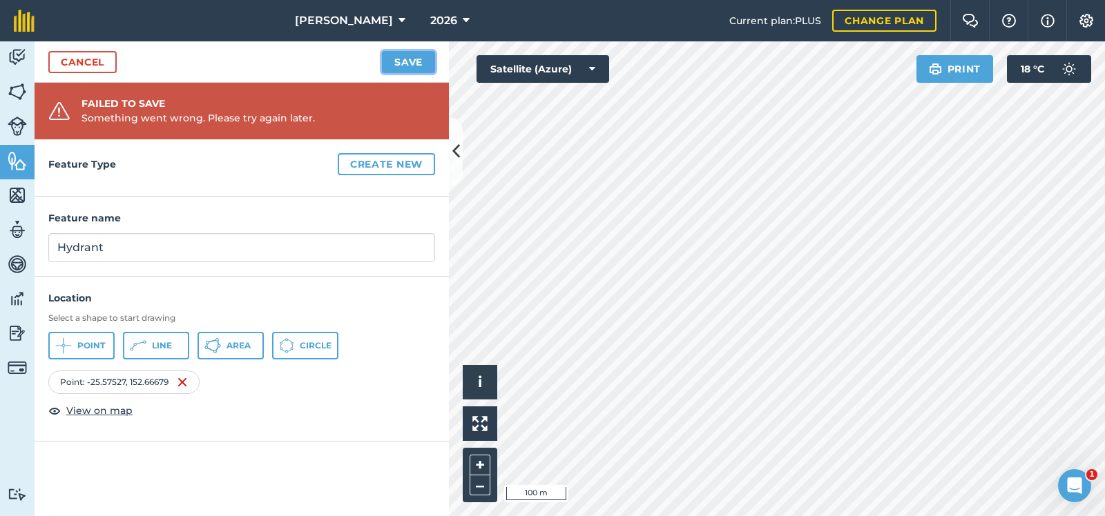
click at [411, 57] on button "Save" at bounding box center [408, 62] width 53 height 22
click at [392, 163] on button "Create new" at bounding box center [386, 164] width 97 height 22
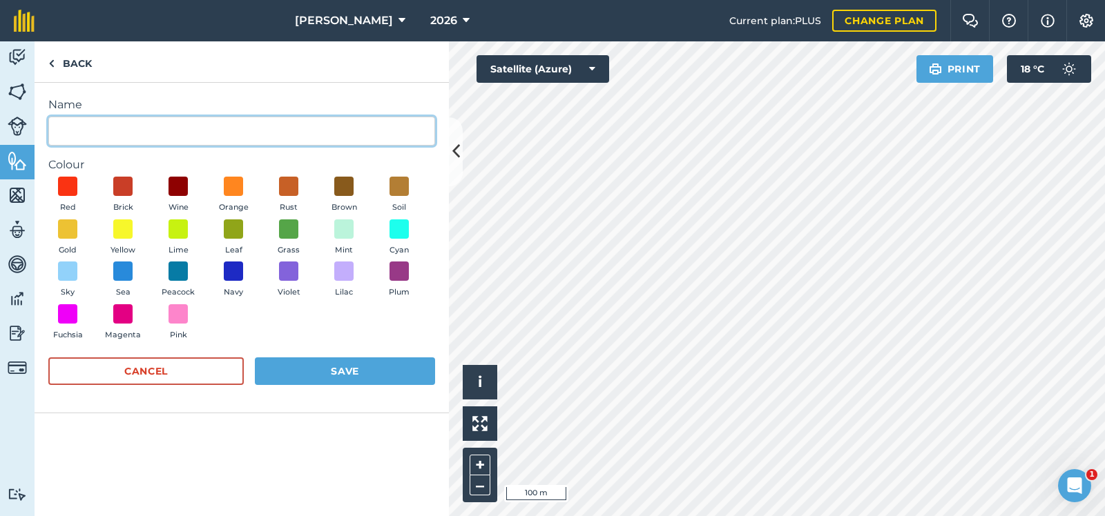
click at [65, 130] on input "Name" at bounding box center [241, 131] width 387 height 29
type input "Hydrant"
click at [119, 268] on span at bounding box center [123, 271] width 21 height 21
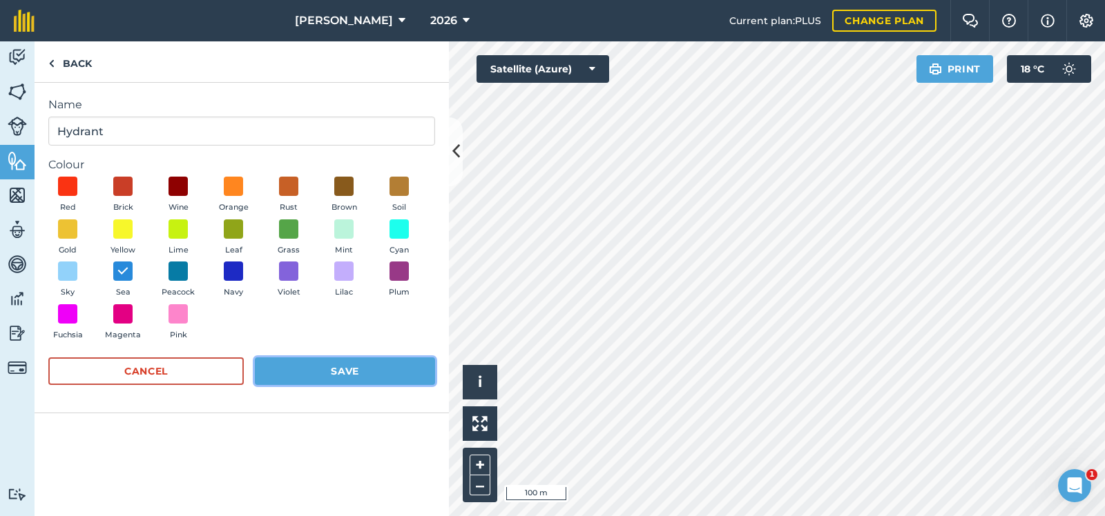
click at [311, 368] on button "Save" at bounding box center [345, 372] width 180 height 28
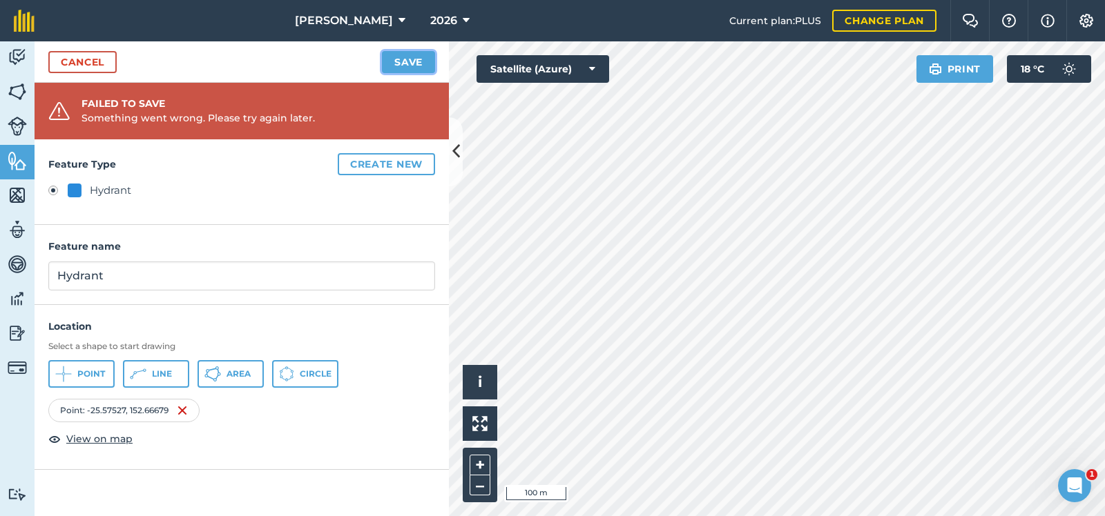
click at [408, 54] on button "Save" at bounding box center [408, 62] width 53 height 22
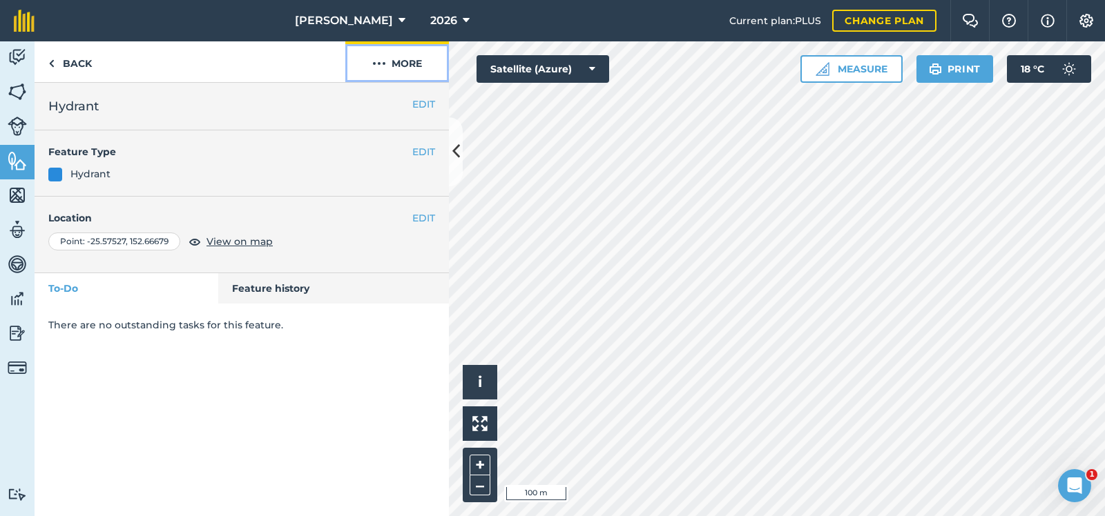
click at [406, 58] on button "More" at bounding box center [397, 61] width 104 height 41
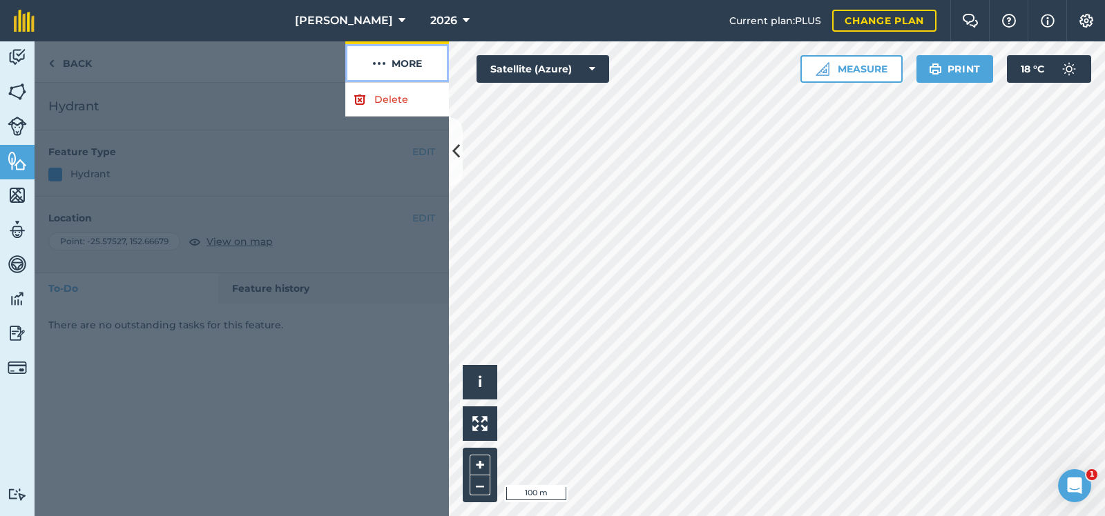
click at [406, 58] on button "More" at bounding box center [397, 61] width 104 height 41
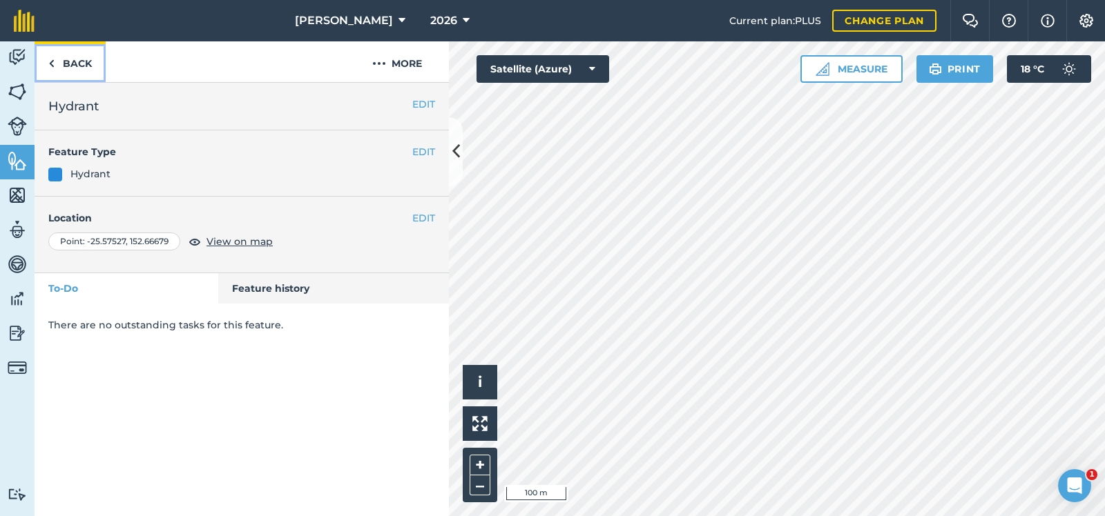
click at [72, 60] on link "Back" at bounding box center [70, 61] width 71 height 41
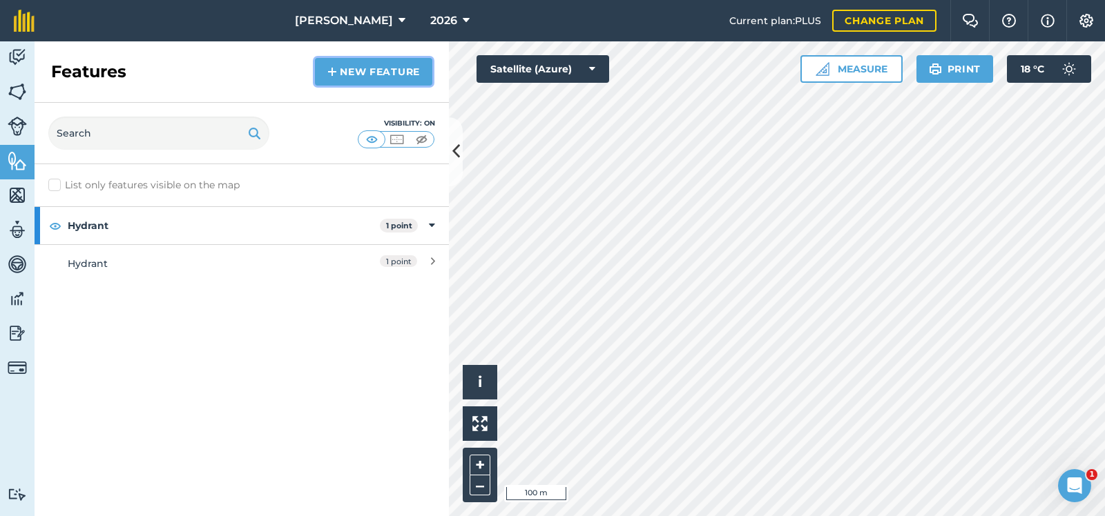
click at [381, 69] on link "New feature" at bounding box center [373, 72] width 117 height 28
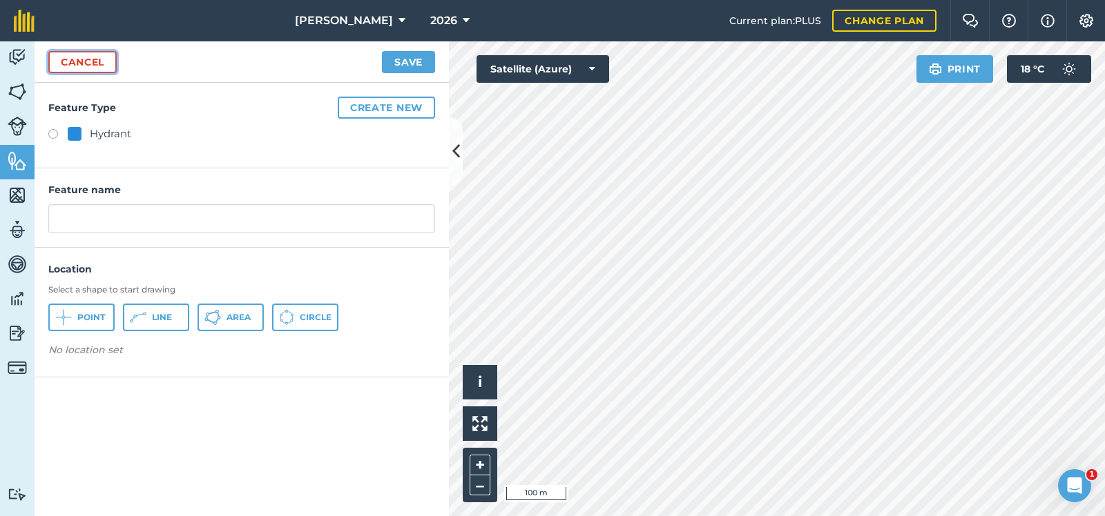
click at [81, 58] on link "Cancel" at bounding box center [82, 62] width 68 height 22
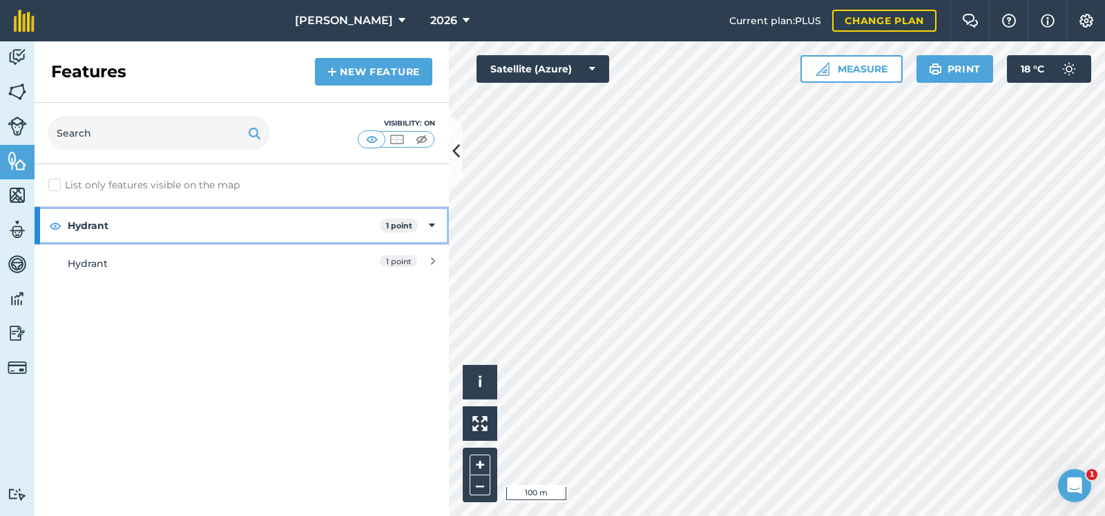
click at [113, 223] on strong "Hydrant" at bounding box center [224, 225] width 312 height 37
click at [431, 225] on div "Hydrant 1 point" at bounding box center [242, 225] width 414 height 37
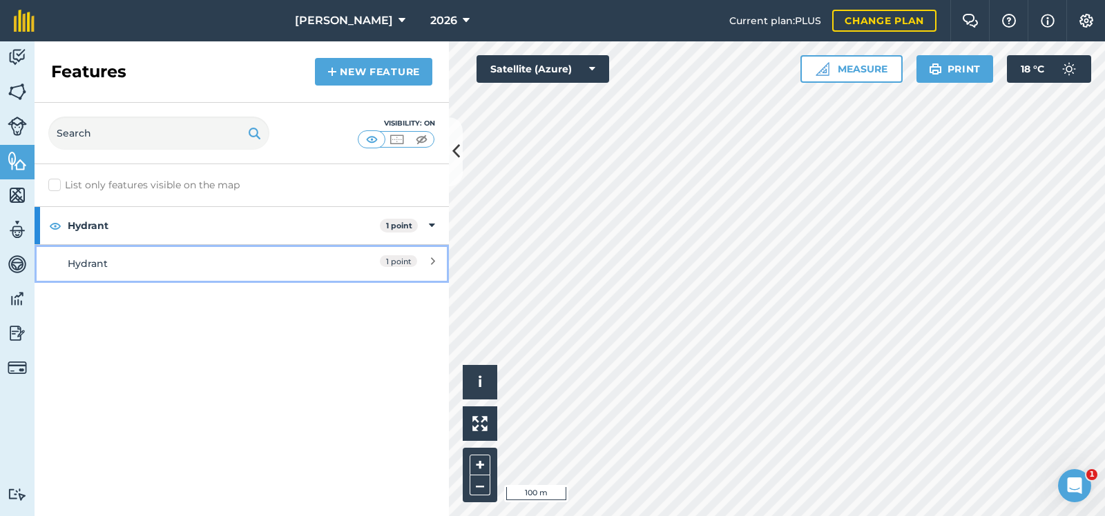
click at [432, 257] on icon at bounding box center [433, 263] width 4 height 15
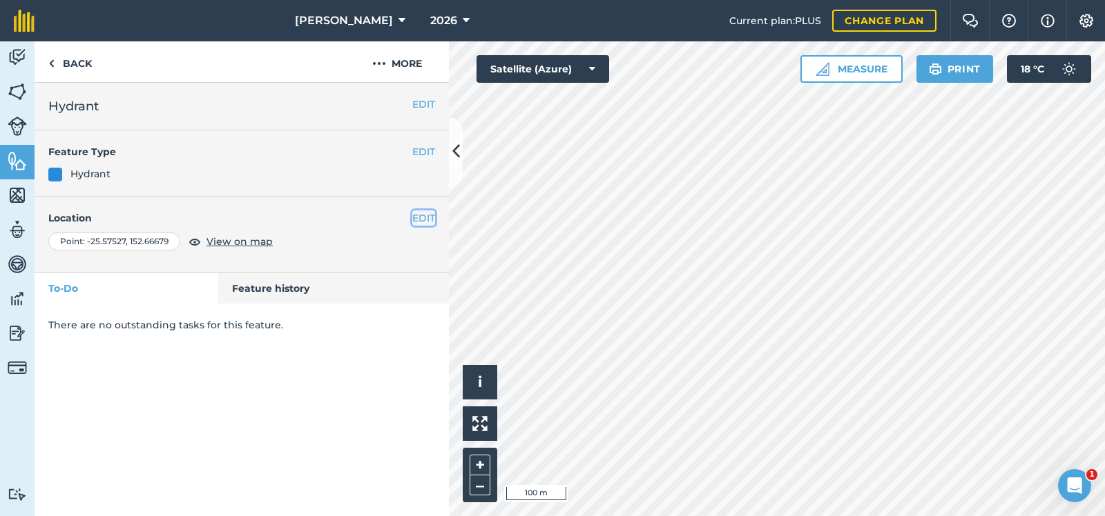
click at [425, 214] on button "EDIT" at bounding box center [423, 218] width 23 height 15
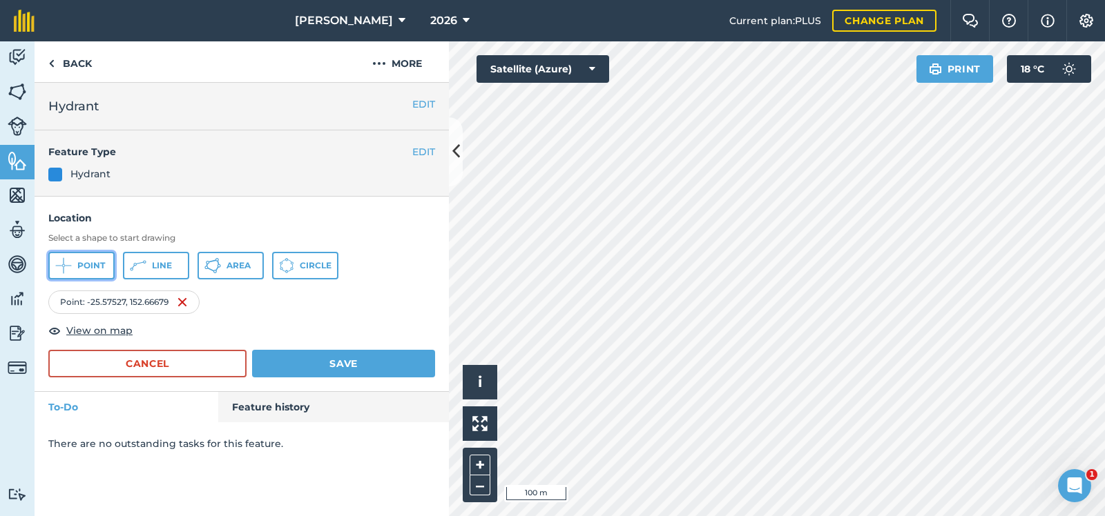
click at [81, 259] on button "Point" at bounding box center [81, 266] width 66 height 28
click at [84, 260] on button "Point" at bounding box center [81, 266] width 66 height 28
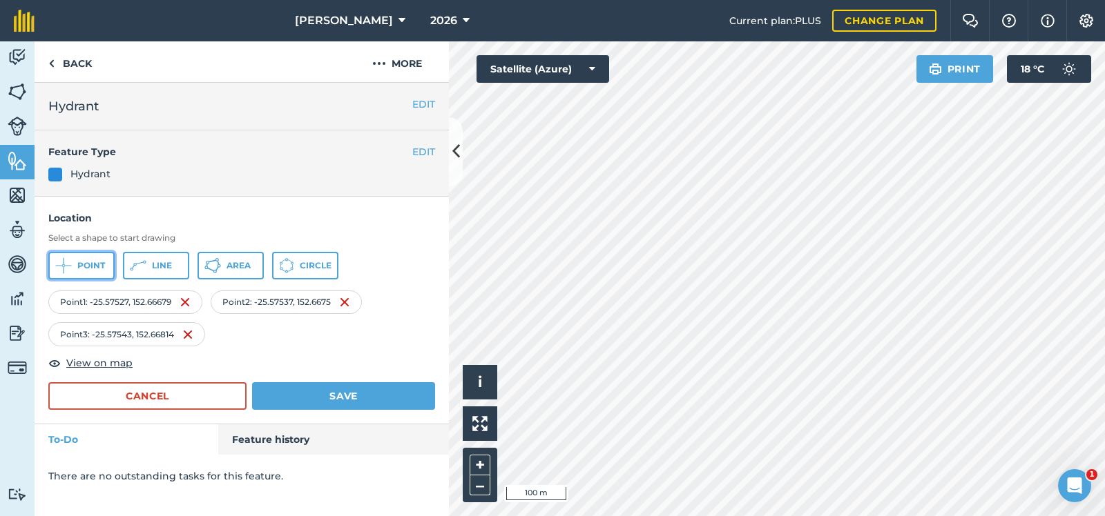
click at [84, 262] on span "Point" at bounding box center [91, 265] width 28 height 11
click at [81, 261] on span "Point" at bounding box center [91, 265] width 28 height 11
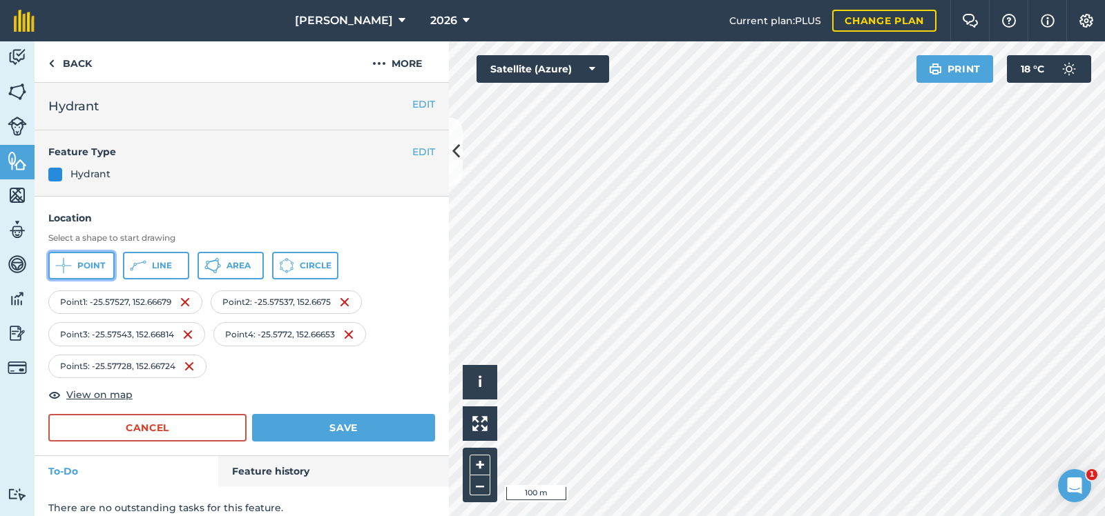
click at [81, 258] on button "Point" at bounding box center [81, 266] width 66 height 28
click at [81, 262] on span "Point" at bounding box center [91, 265] width 28 height 11
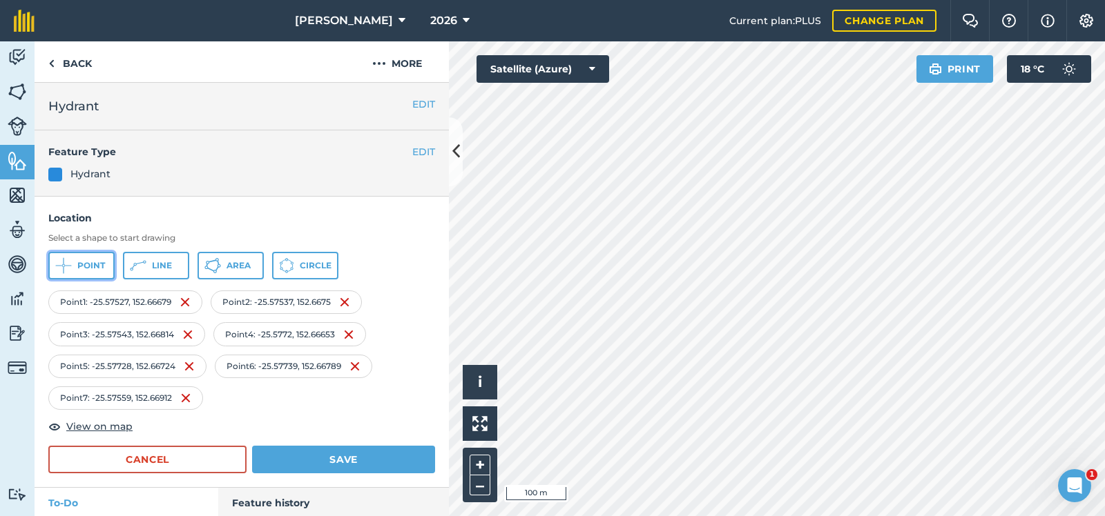
click at [83, 262] on span "Point" at bounding box center [91, 265] width 28 height 11
click at [89, 260] on button "Point" at bounding box center [81, 266] width 66 height 28
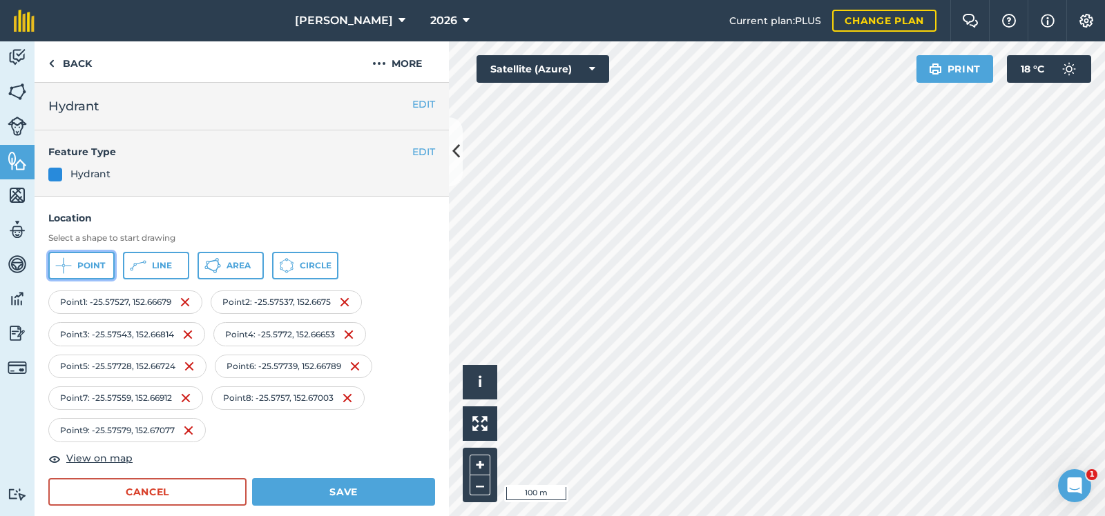
click at [91, 261] on span "Point" at bounding box center [91, 265] width 28 height 11
click at [84, 262] on span "Point" at bounding box center [91, 265] width 28 height 11
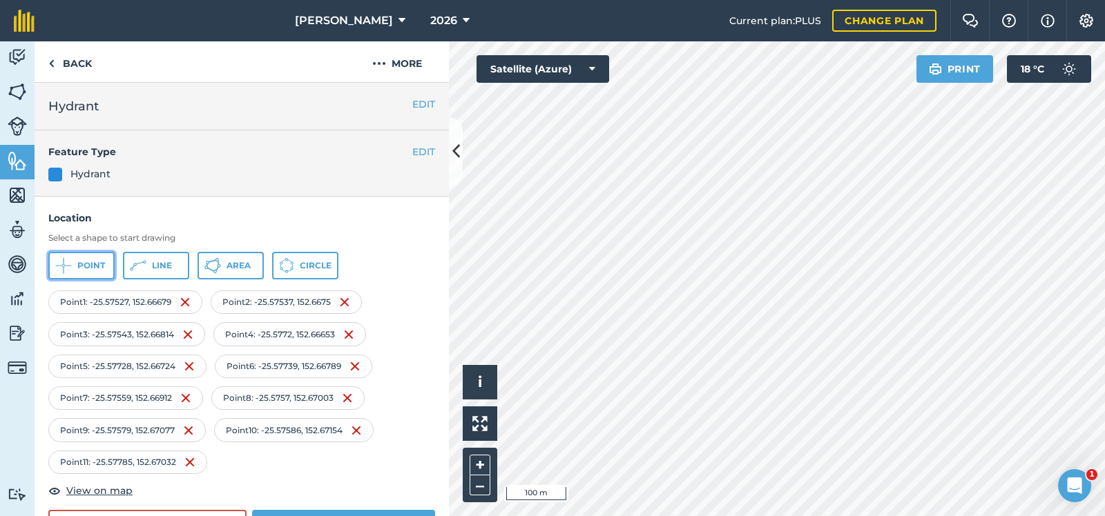
click at [85, 267] on span "Point" at bounding box center [91, 265] width 28 height 11
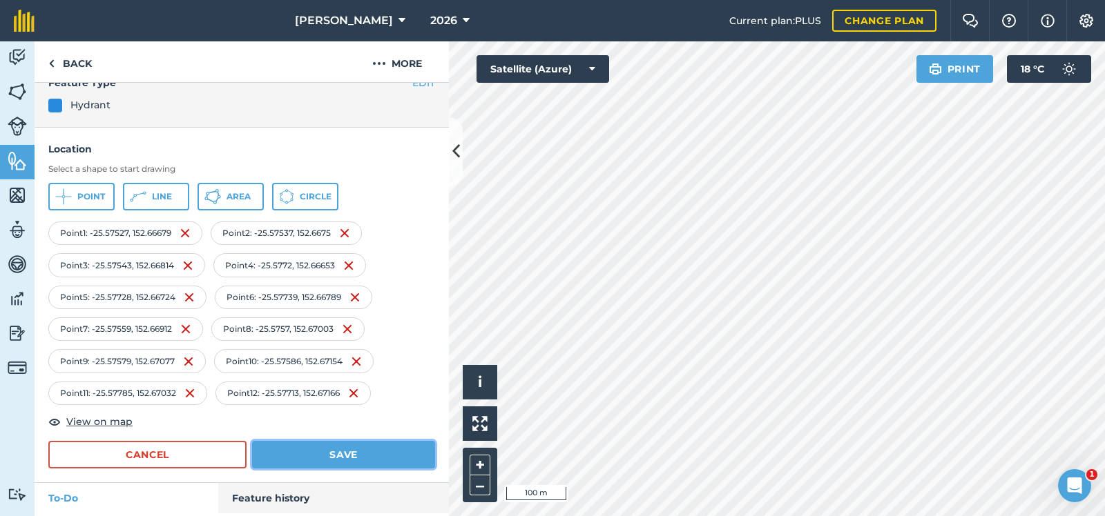
click at [342, 452] on button "Save" at bounding box center [343, 455] width 183 height 28
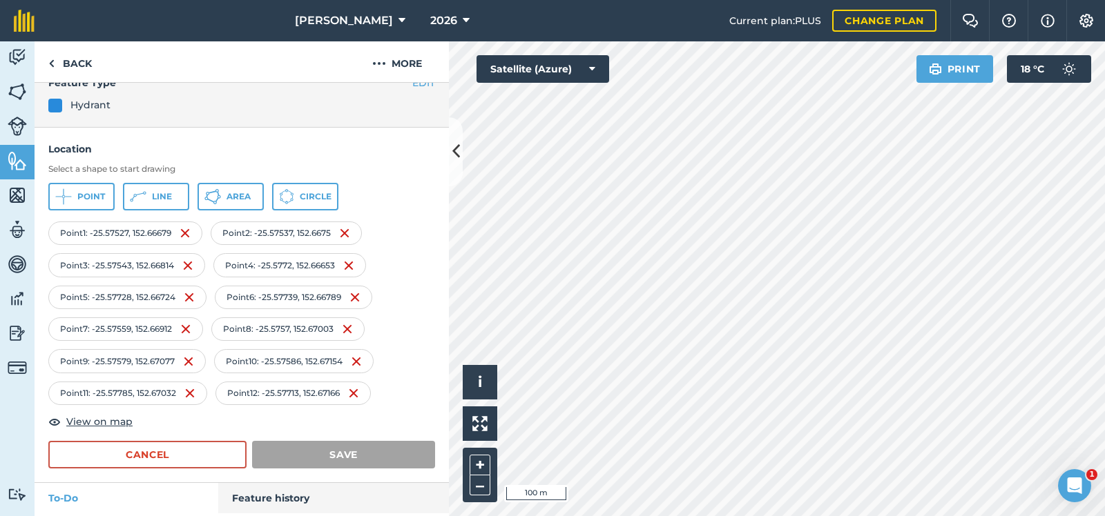
scroll to position [0, 0]
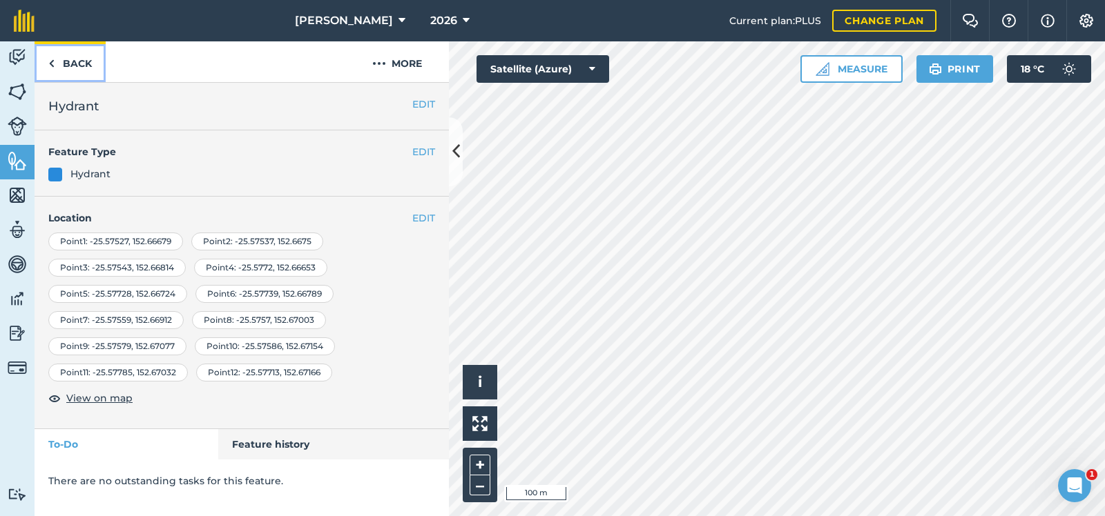
click at [78, 59] on link "Back" at bounding box center [70, 61] width 71 height 41
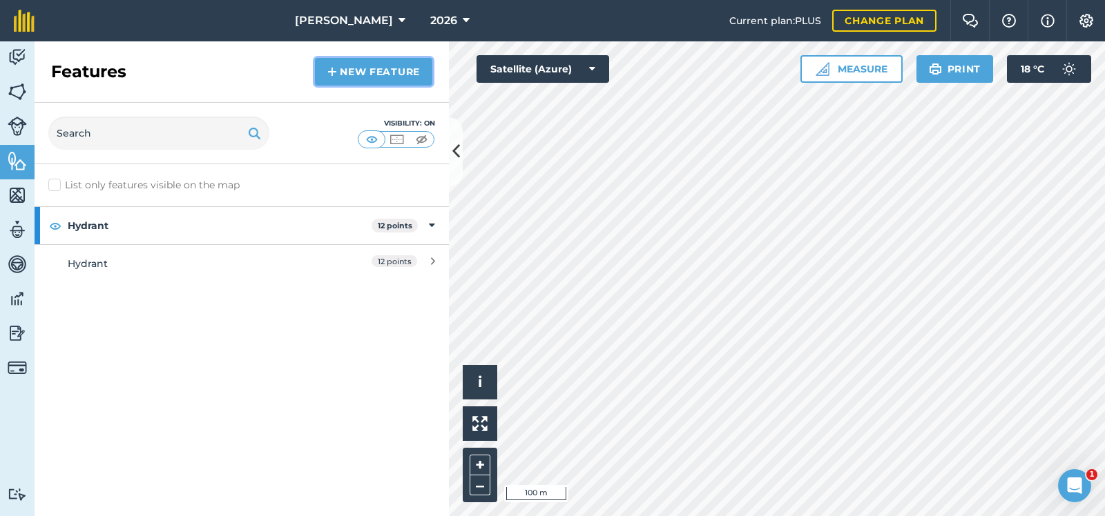
click at [376, 66] on link "New feature" at bounding box center [373, 72] width 117 height 28
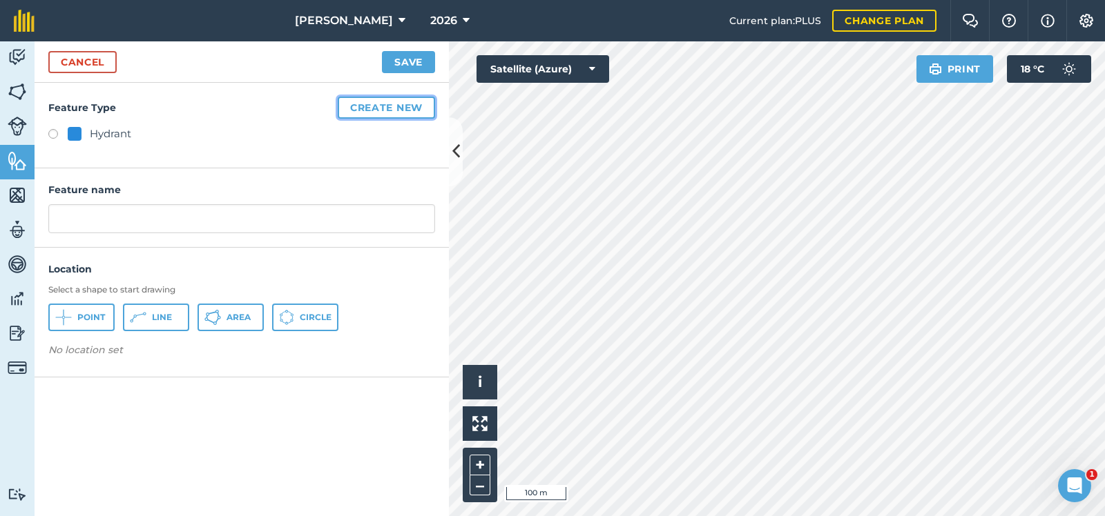
click at [392, 104] on button "Create new" at bounding box center [386, 108] width 97 height 22
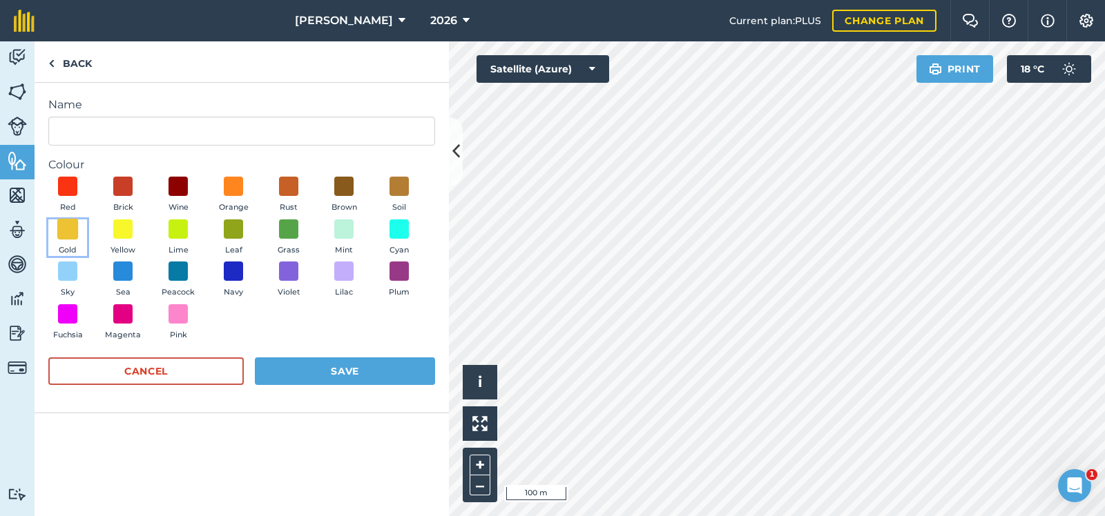
click at [66, 224] on span at bounding box center [67, 228] width 21 height 21
click at [53, 133] on input "Name" at bounding box center [241, 131] width 387 height 29
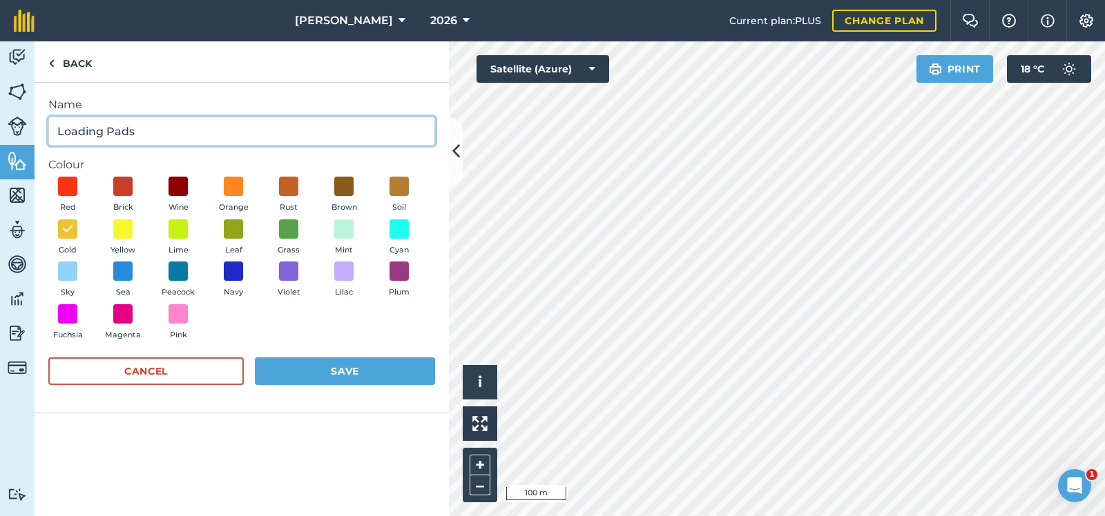
type input "Loading Pads"
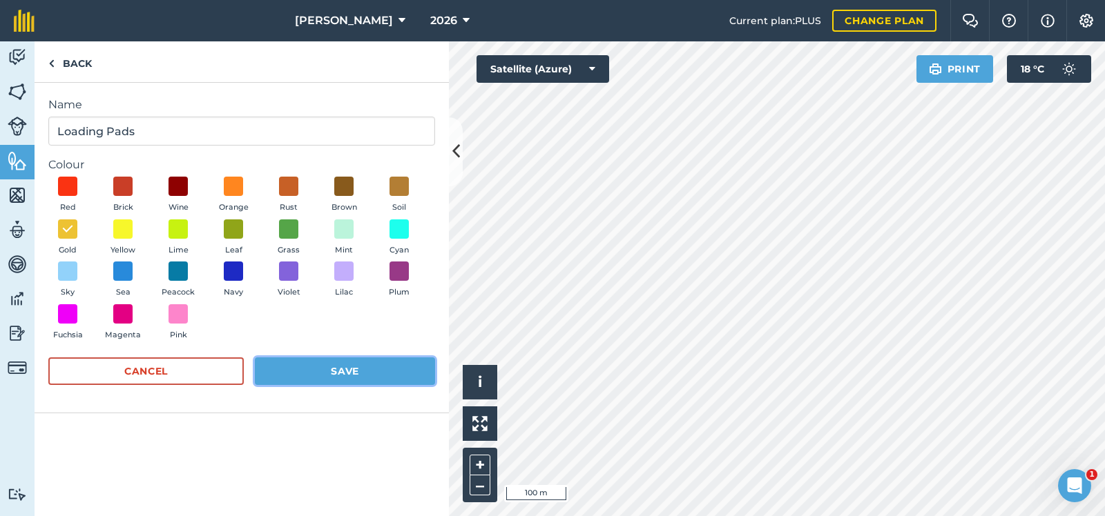
click at [327, 366] on button "Save" at bounding box center [345, 372] width 180 height 28
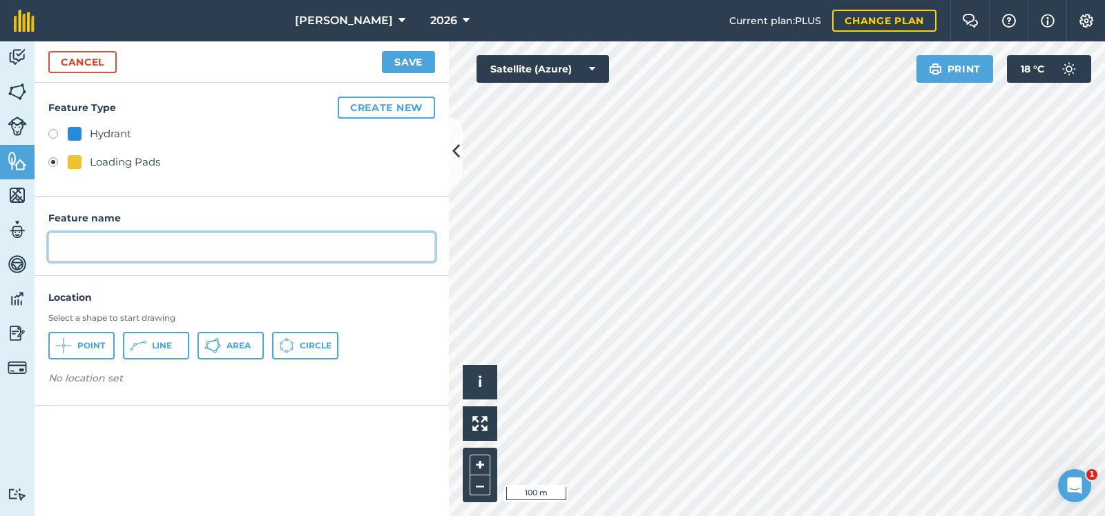
click at [64, 246] on input "text" at bounding box center [241, 247] width 387 height 29
type input "DLA"
